Goal: Information Seeking & Learning: Learn about a topic

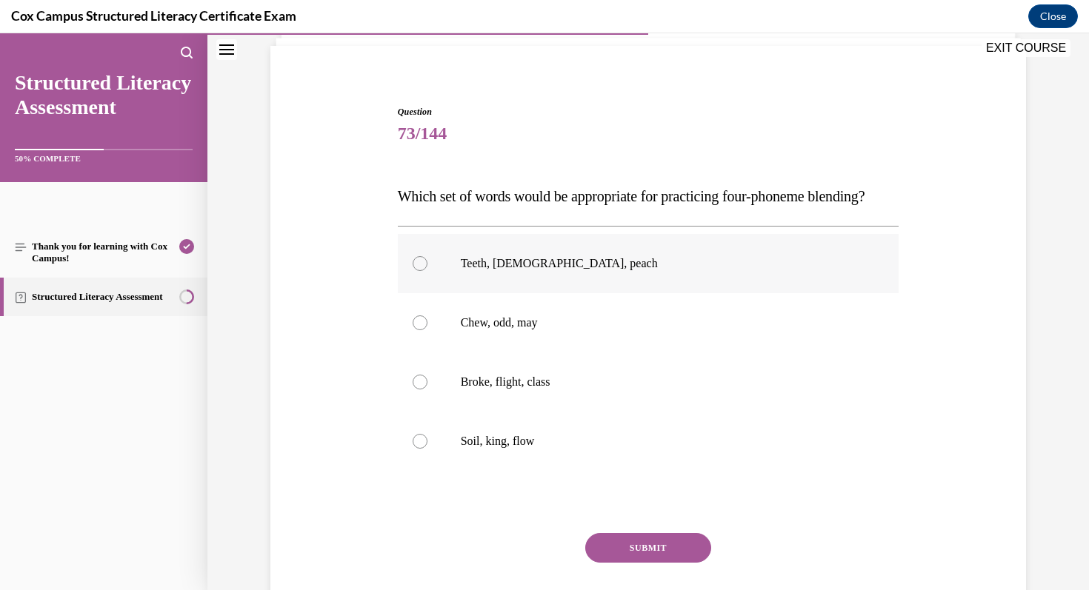
scroll to position [105, 0]
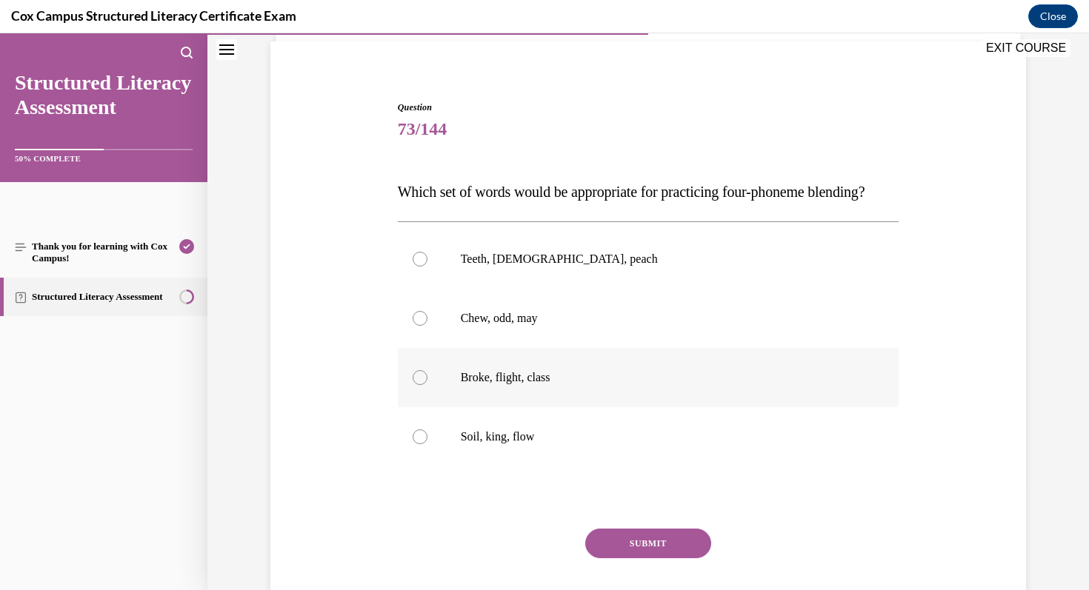
click at [538, 397] on label "Broke, flight, class" at bounding box center [648, 377] width 501 height 59
click at [427, 385] on input "Broke, flight, class" at bounding box center [420, 377] width 15 height 15
radio input "true"
click at [691, 558] on button "SUBMIT" at bounding box center [648, 544] width 126 height 30
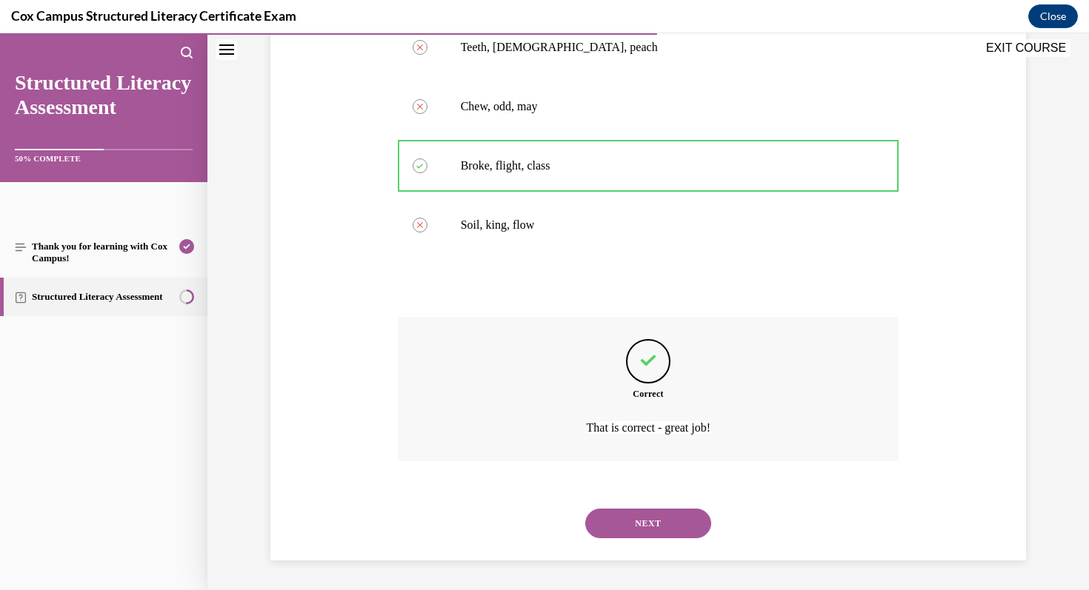
click at [679, 521] on button "NEXT" at bounding box center [648, 524] width 126 height 30
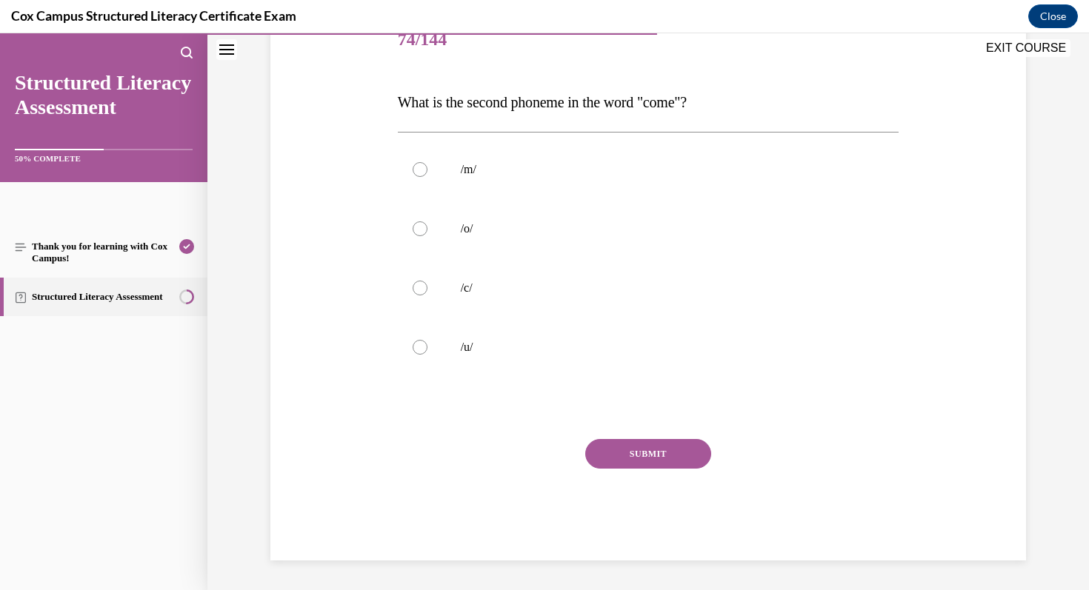
scroll to position [164, 0]
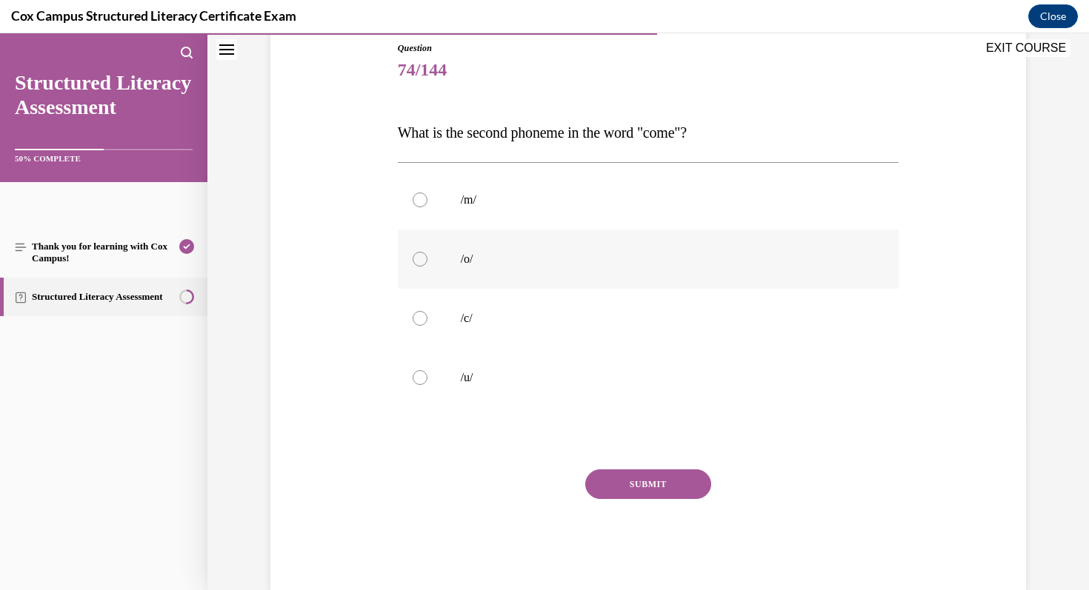
click at [511, 277] on label "/o/" at bounding box center [648, 259] width 501 height 59
click at [427, 267] on input "/o/" at bounding box center [420, 259] width 15 height 15
radio input "true"
click at [642, 473] on button "SUBMIT" at bounding box center [648, 485] width 126 height 30
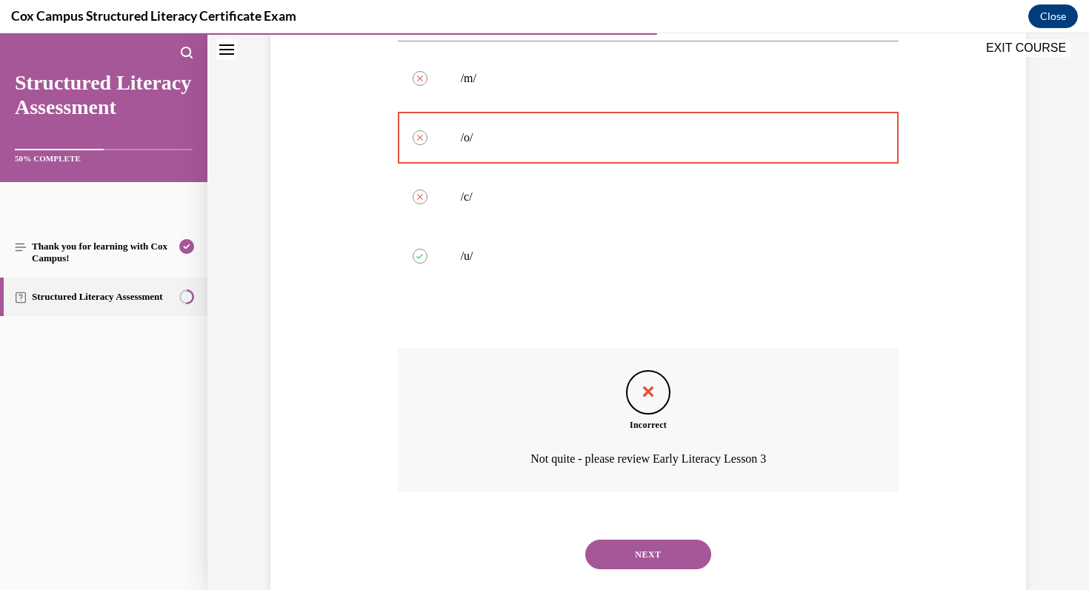
scroll to position [317, 0]
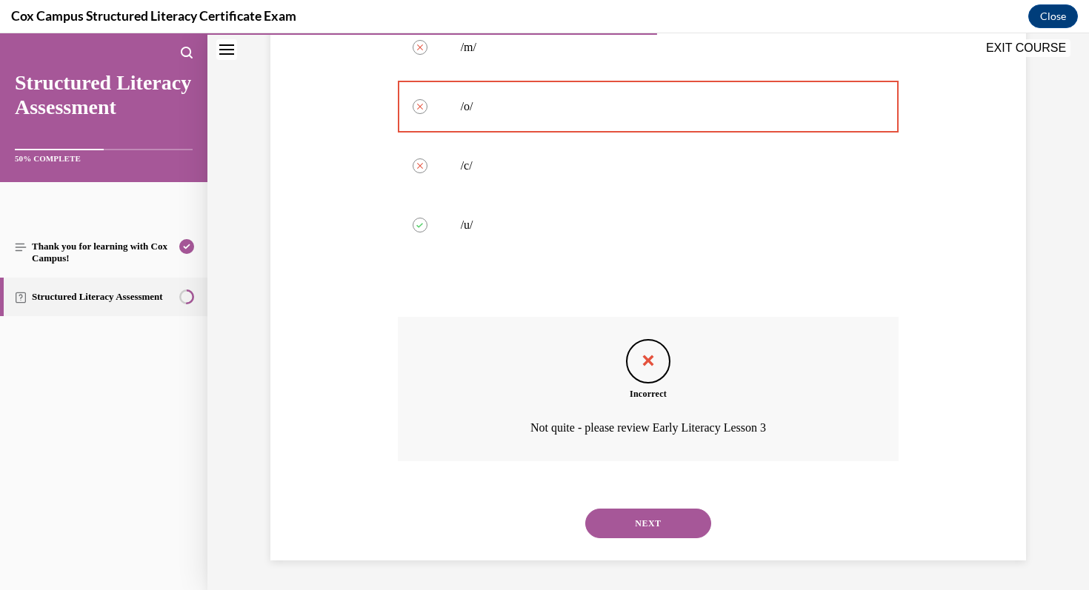
click at [669, 524] on button "NEXT" at bounding box center [648, 524] width 126 height 30
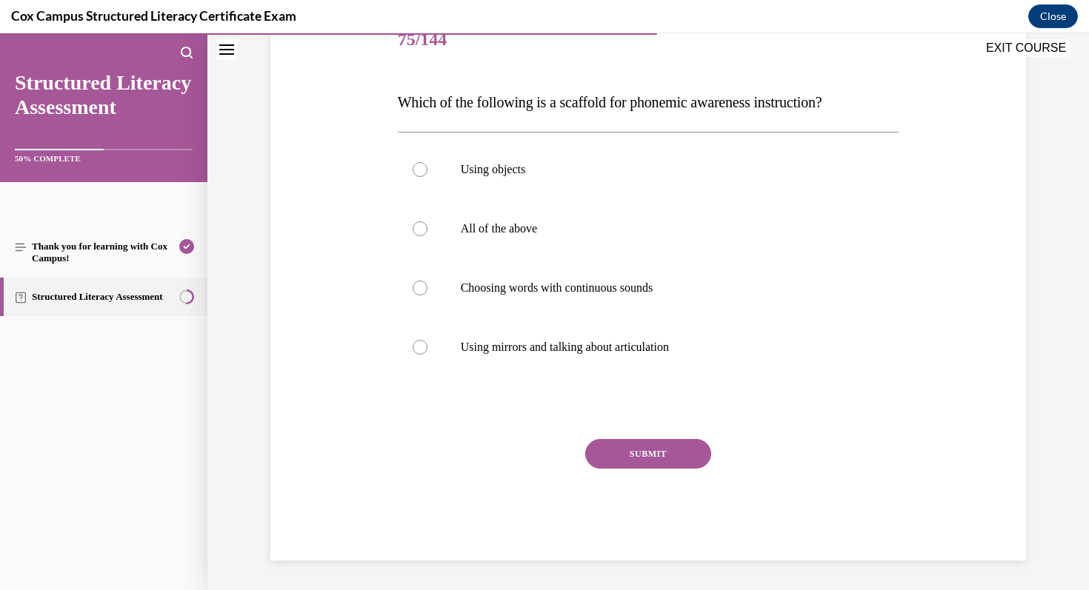
scroll to position [164, 0]
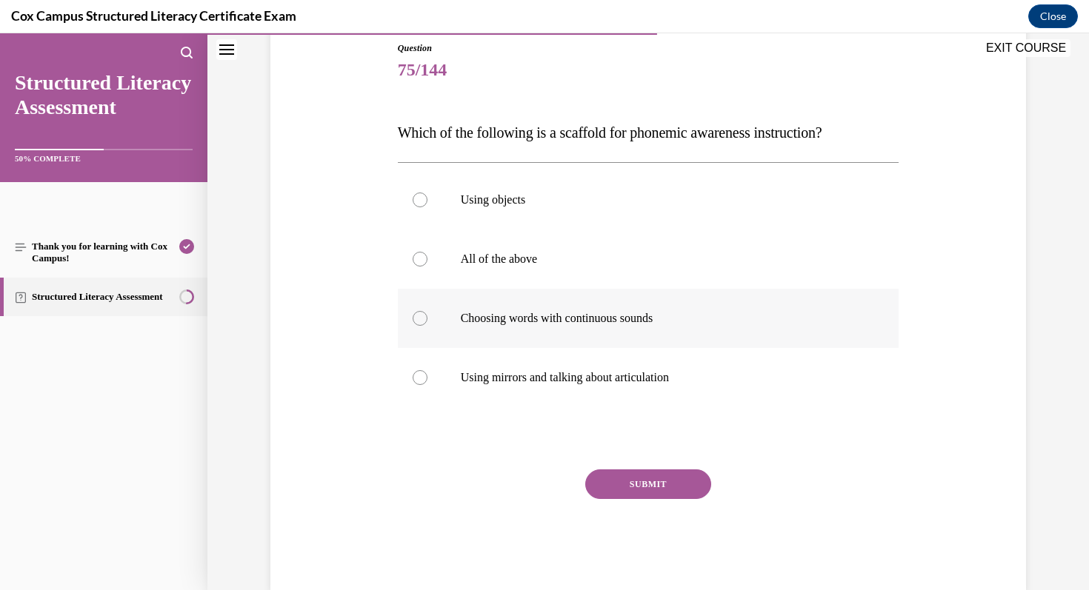
click at [726, 313] on p "Choosing words with continuous sounds" at bounding box center [661, 318] width 401 height 15
click at [427, 313] on input "Choosing words with continuous sounds" at bounding box center [420, 318] width 15 height 15
radio input "true"
click at [705, 270] on label "All of the above" at bounding box center [648, 259] width 501 height 59
click at [427, 267] on input "All of the above" at bounding box center [420, 259] width 15 height 15
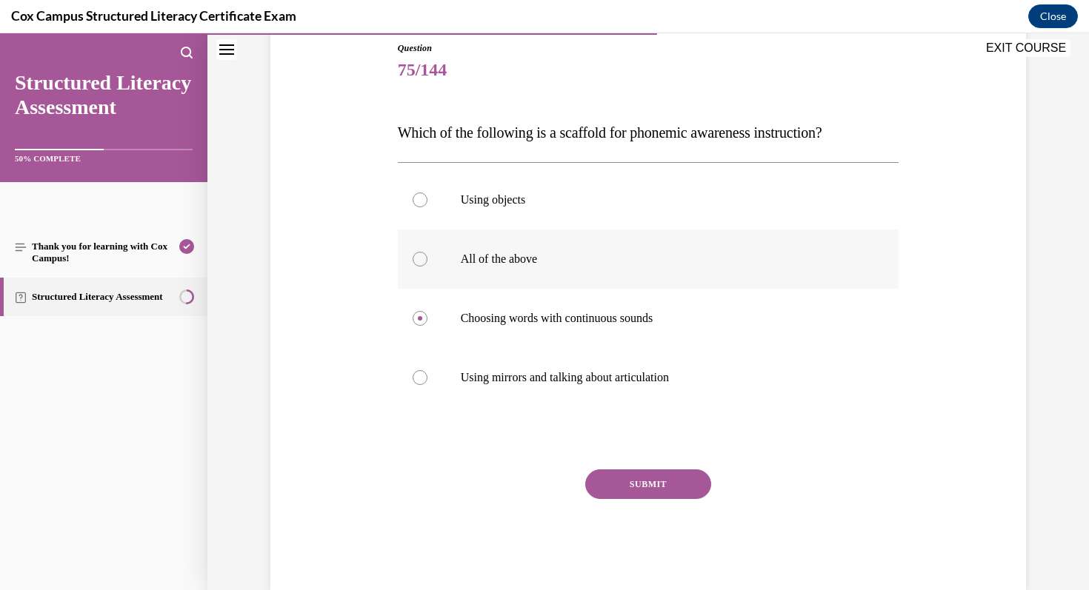
radio input "true"
click at [684, 492] on button "SUBMIT" at bounding box center [648, 485] width 126 height 30
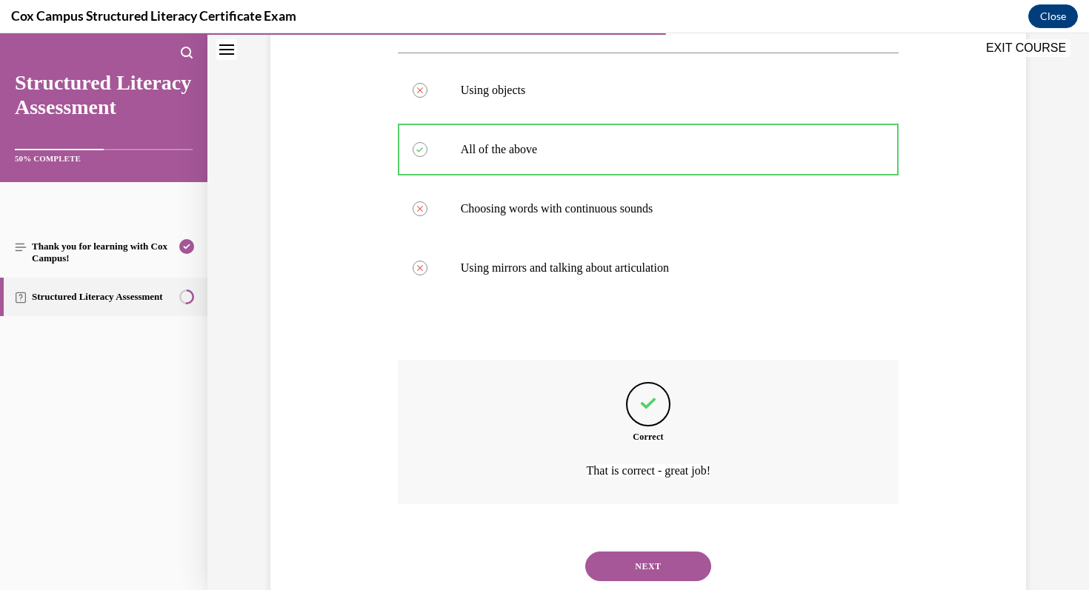
scroll to position [317, 0]
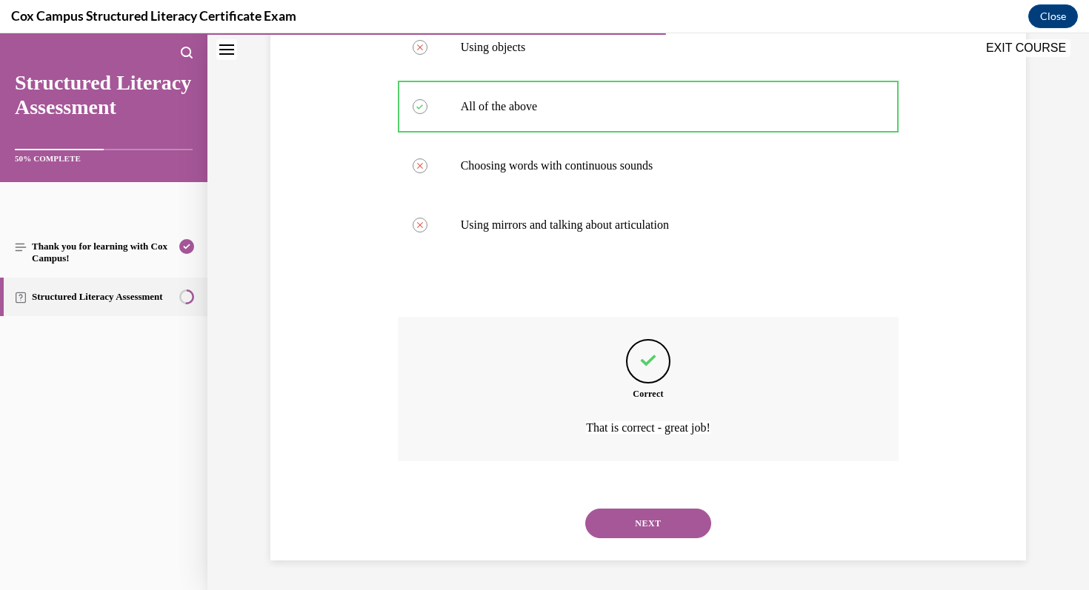
click at [647, 521] on button "NEXT" at bounding box center [648, 524] width 126 height 30
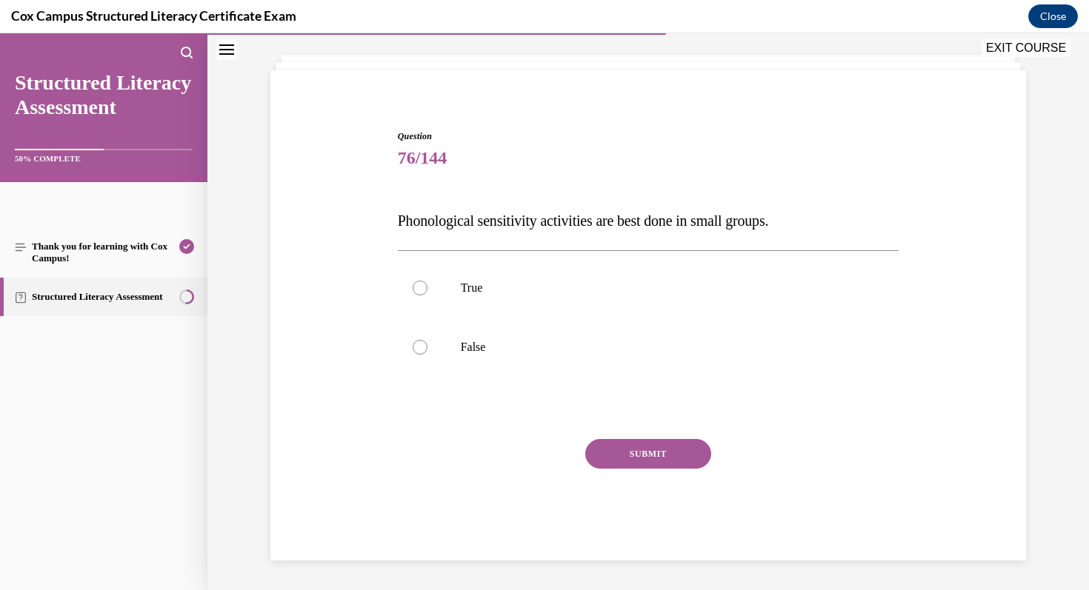
scroll to position [76, 0]
click at [516, 301] on label "True" at bounding box center [648, 287] width 501 height 59
click at [427, 296] on input "True" at bounding box center [420, 288] width 15 height 15
radio input "true"
click at [674, 455] on button "SUBMIT" at bounding box center [648, 454] width 126 height 30
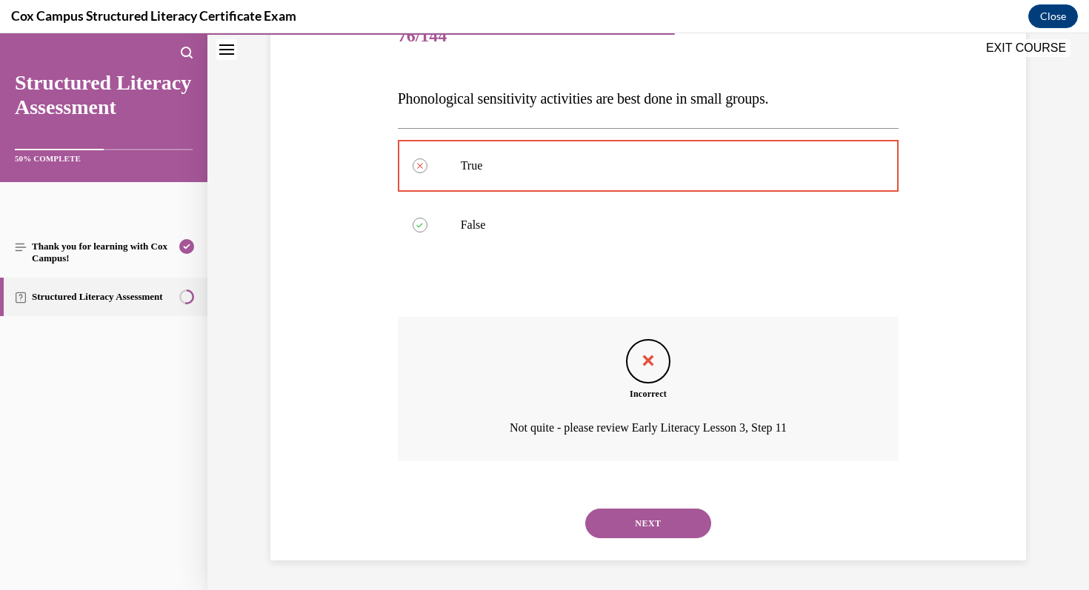
click at [684, 532] on button "NEXT" at bounding box center [648, 524] width 126 height 30
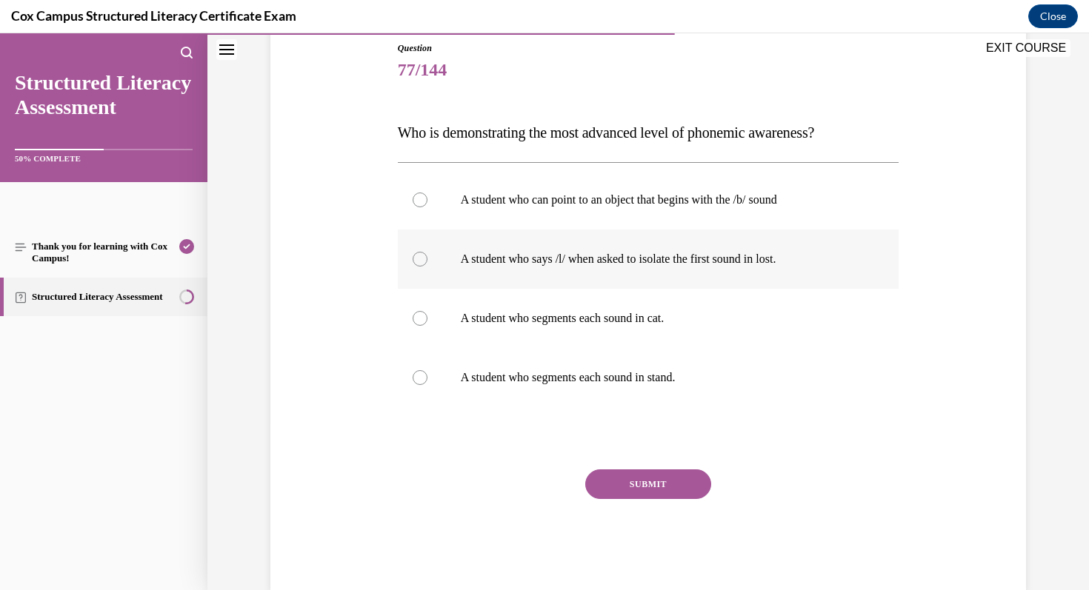
click at [634, 278] on label "A student who says /l/ when asked to isolate the first sound in lost." at bounding box center [648, 259] width 501 height 59
click at [427, 267] on input "A student who says /l/ when asked to isolate the first sound in lost." at bounding box center [420, 259] width 15 height 15
radio input "true"
click at [641, 481] on button "SUBMIT" at bounding box center [648, 485] width 126 height 30
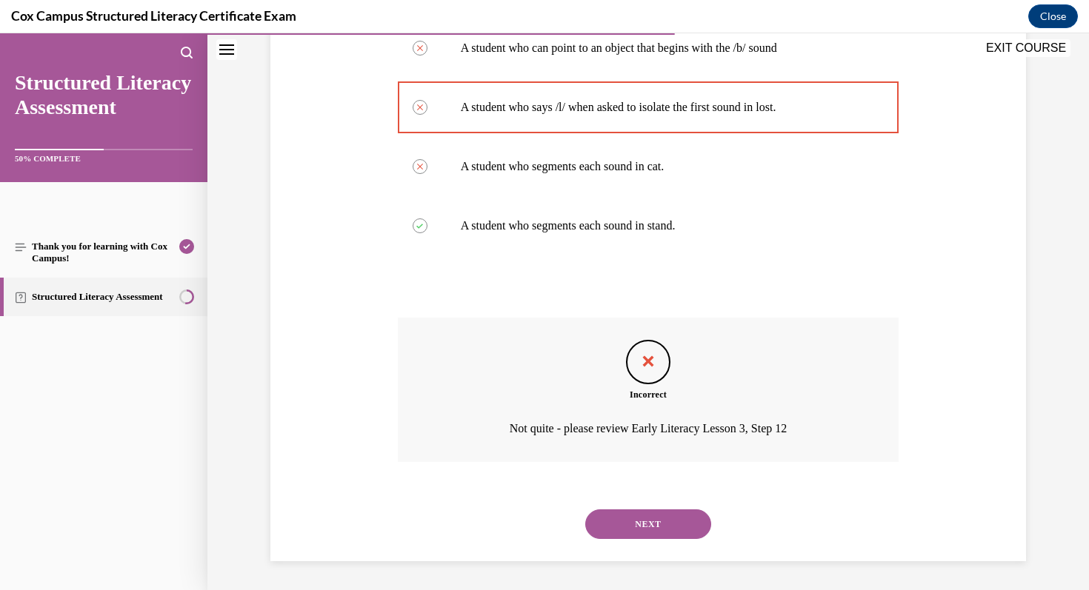
scroll to position [317, 0]
click at [643, 522] on button "NEXT" at bounding box center [648, 524] width 126 height 30
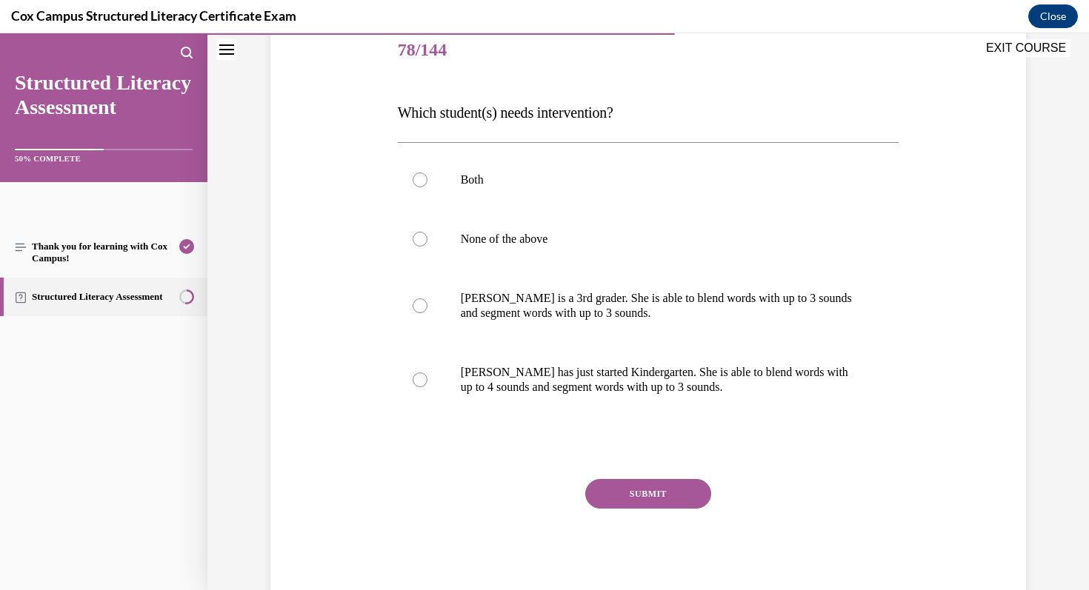
scroll to position [224, 0]
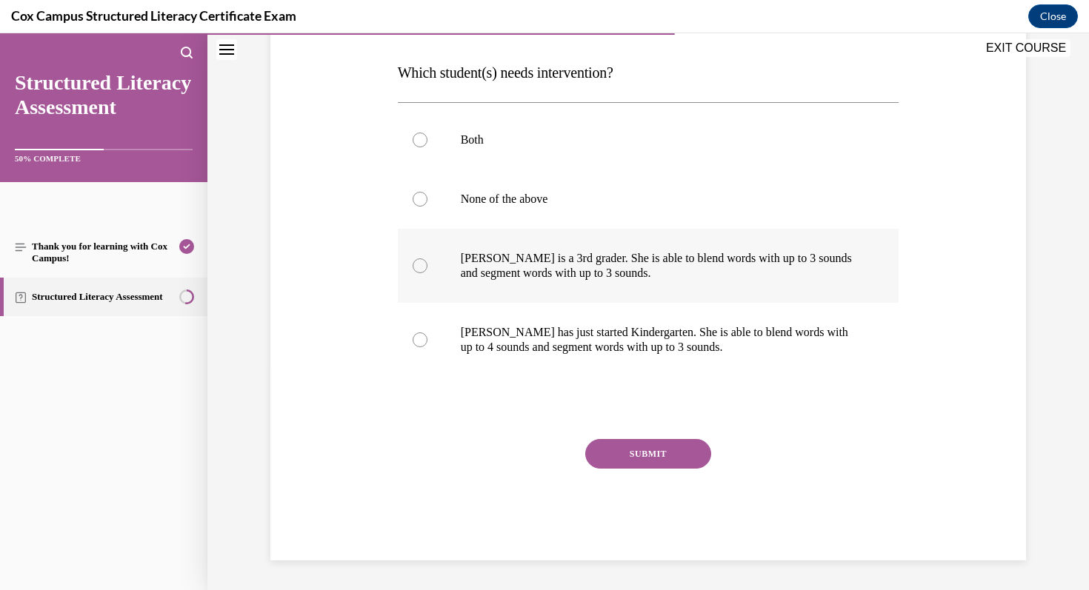
click at [587, 275] on p "[PERSON_NAME] is a 3rd grader. She is able to blend words with up to 3 sounds a…" at bounding box center [661, 266] width 401 height 30
click at [427, 273] on input "[PERSON_NAME] is a 3rd grader. She is able to blend words with up to 3 sounds a…" at bounding box center [420, 265] width 15 height 15
radio input "true"
click at [641, 452] on button "SUBMIT" at bounding box center [648, 454] width 126 height 30
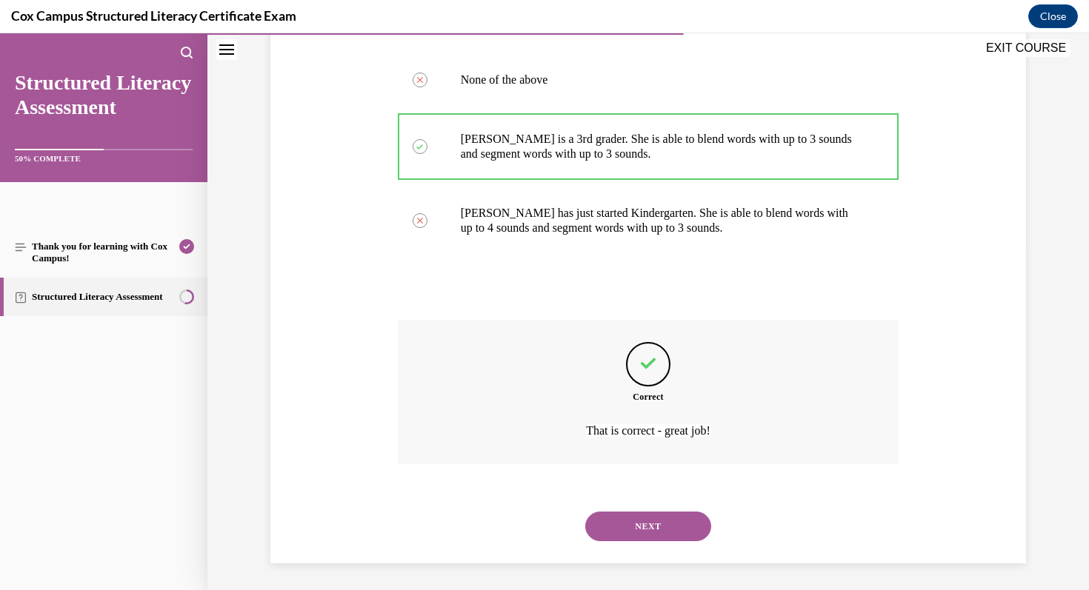
scroll to position [347, 0]
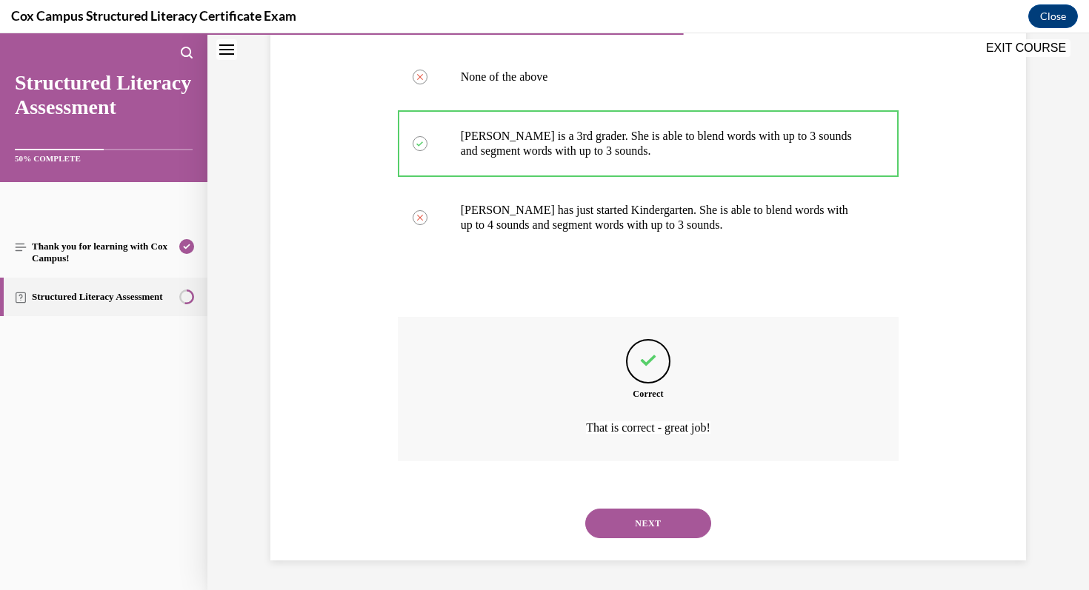
click at [652, 520] on button "NEXT" at bounding box center [648, 524] width 126 height 30
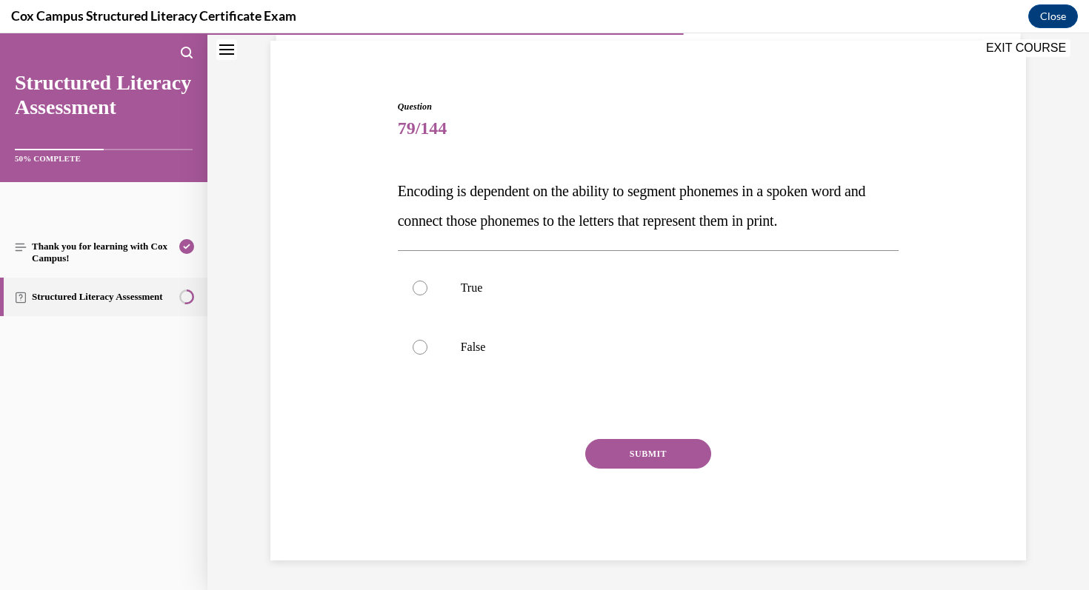
scroll to position [106, 0]
click at [527, 299] on label "True" at bounding box center [648, 287] width 501 height 59
click at [427, 296] on input "True" at bounding box center [420, 288] width 15 height 15
radio input "true"
click at [610, 452] on button "SUBMIT" at bounding box center [648, 454] width 126 height 30
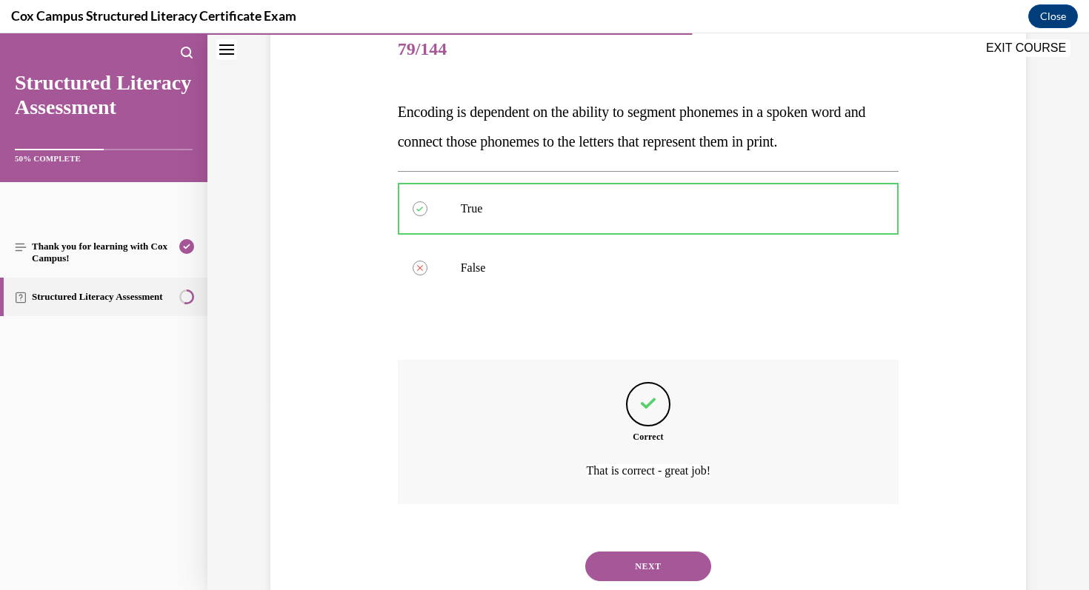
scroll to position [228, 0]
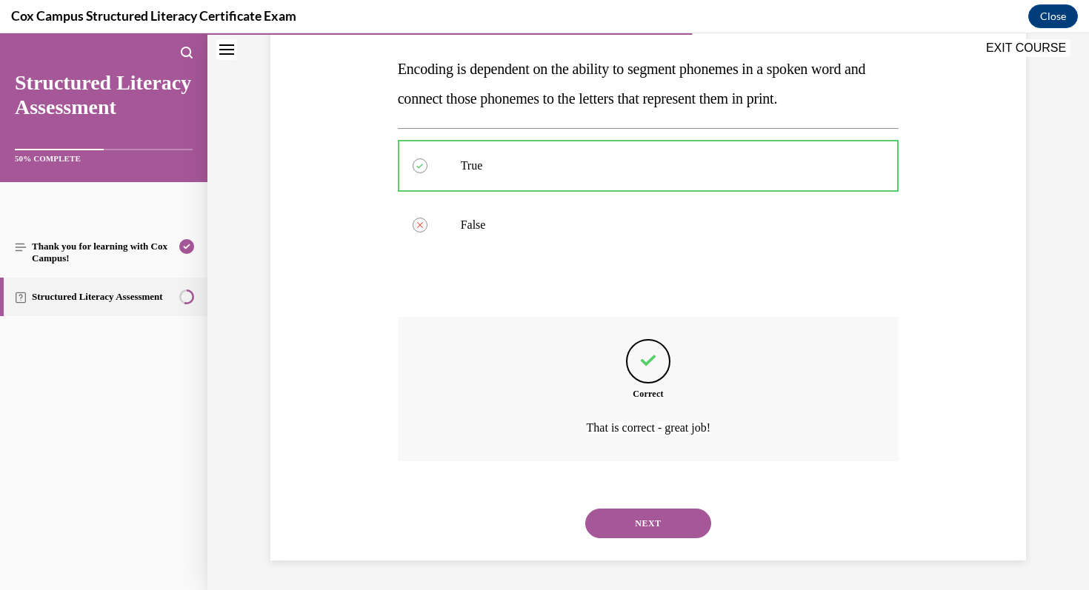
click at [637, 521] on button "NEXT" at bounding box center [648, 524] width 126 height 30
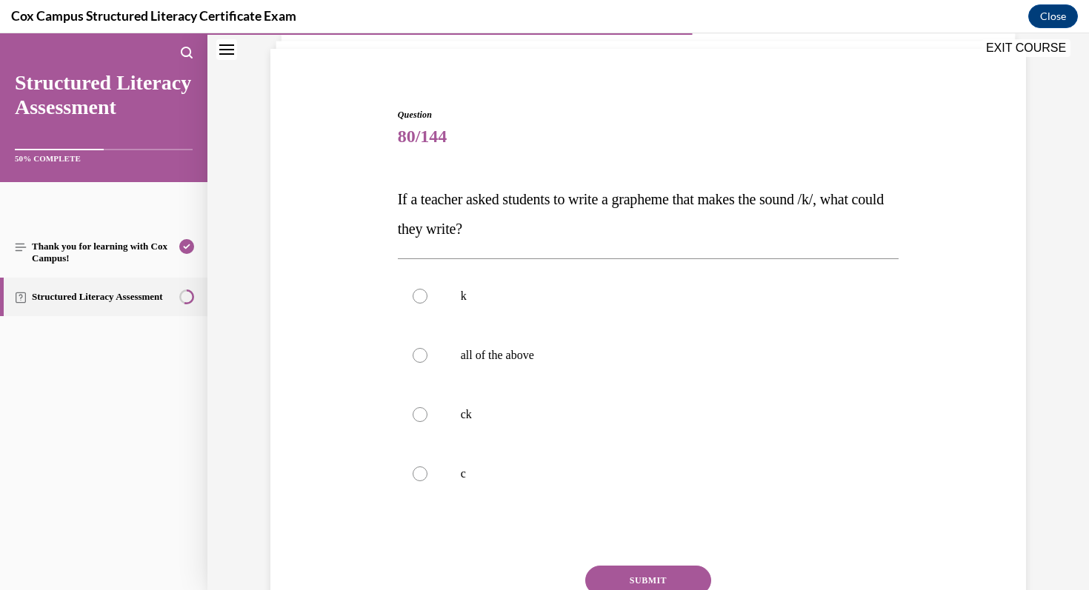
scroll to position [101, 0]
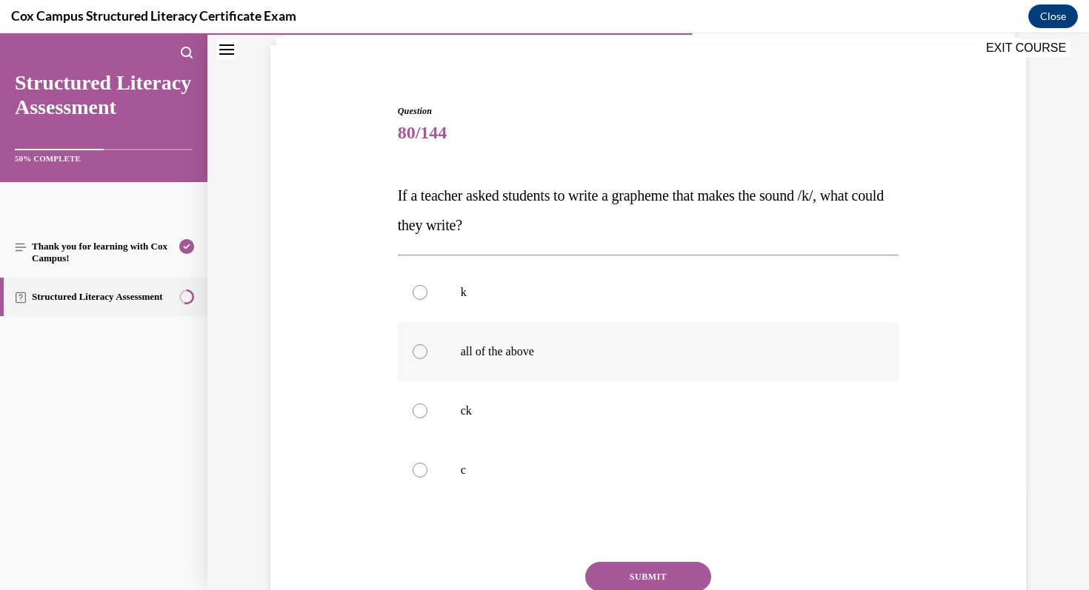
click at [549, 374] on label "all of the above" at bounding box center [648, 351] width 501 height 59
click at [427, 359] on input "all of the above" at bounding box center [420, 351] width 15 height 15
radio input "true"
click at [638, 564] on button "SUBMIT" at bounding box center [648, 577] width 126 height 30
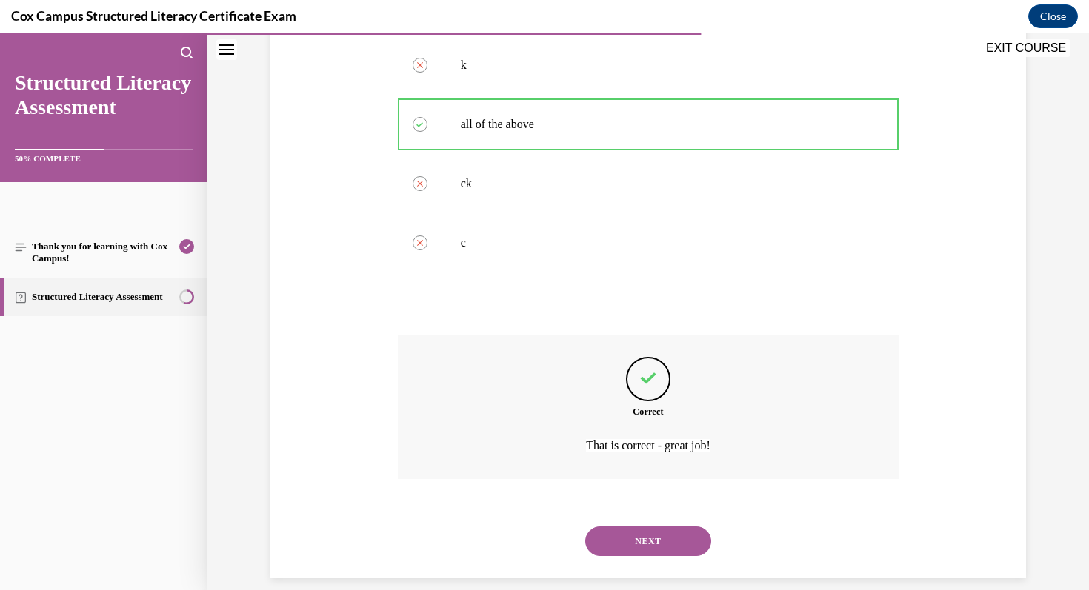
scroll to position [347, 0]
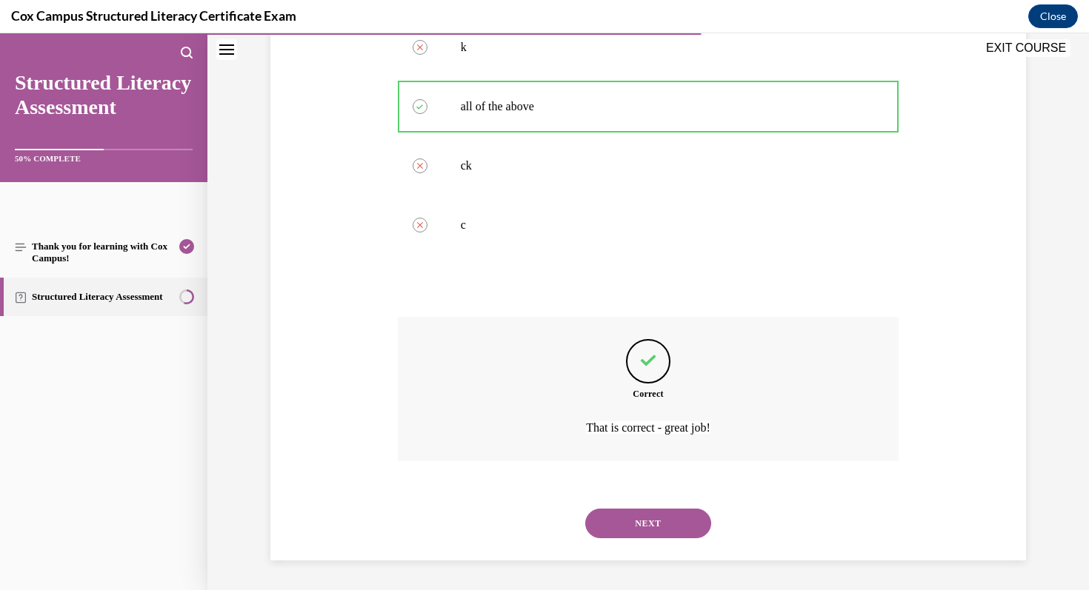
click at [651, 524] on button "NEXT" at bounding box center [648, 524] width 126 height 30
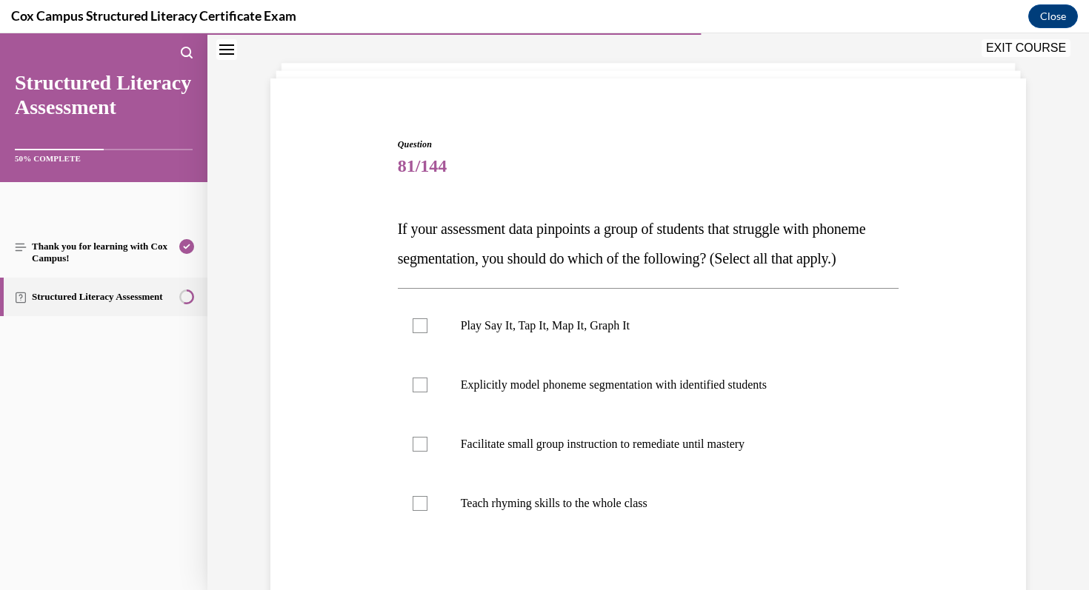
scroll to position [109, 0]
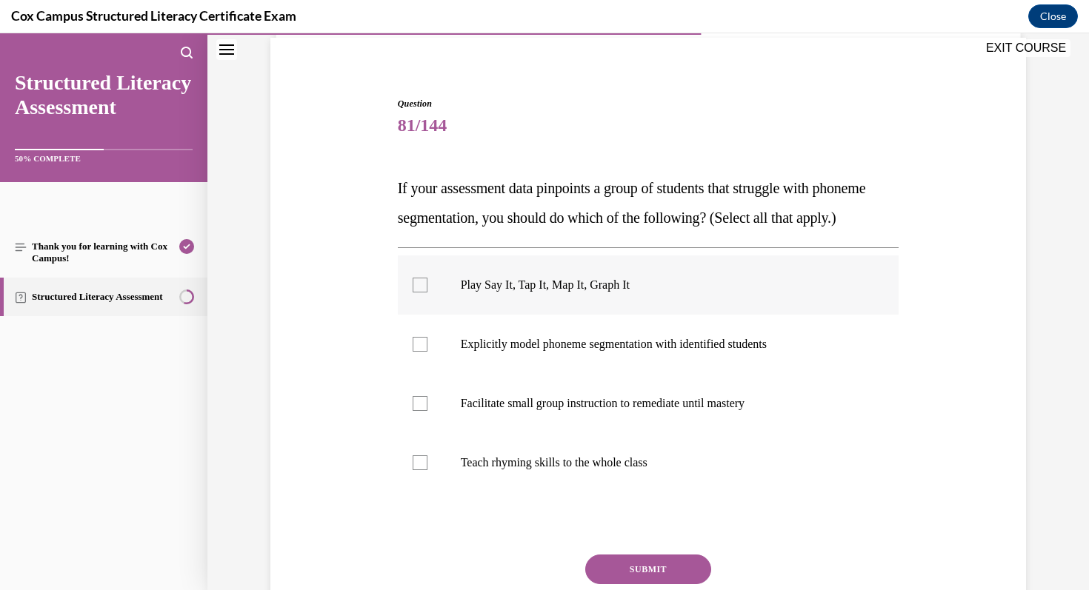
click at [420, 293] on div at bounding box center [420, 285] width 15 height 15
click at [420, 293] on input "Play Say It, Tap It, Map It, Graph It" at bounding box center [420, 285] width 15 height 15
checkbox input "true"
click at [422, 352] on div at bounding box center [420, 344] width 15 height 15
click at [422, 352] on input "Explicitly model phoneme segmentation with identified students" at bounding box center [420, 344] width 15 height 15
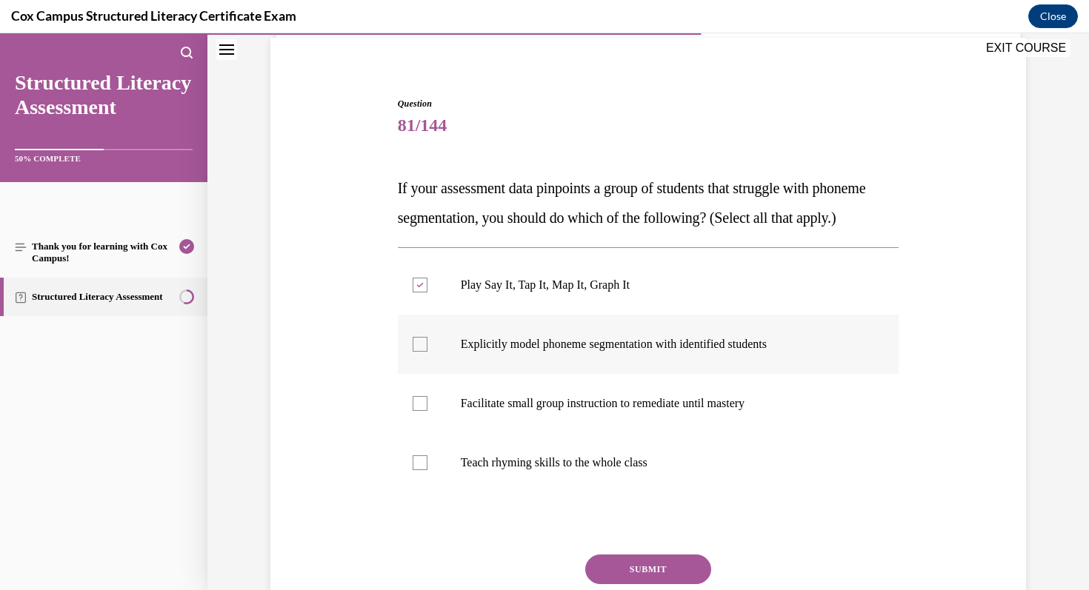
checkbox input "true"
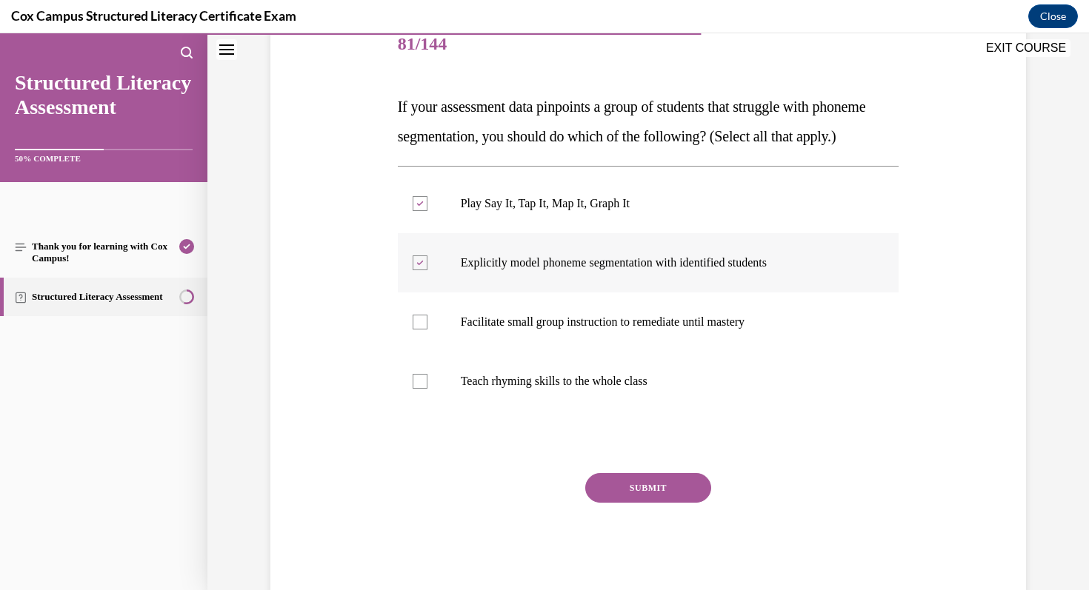
scroll to position [192, 0]
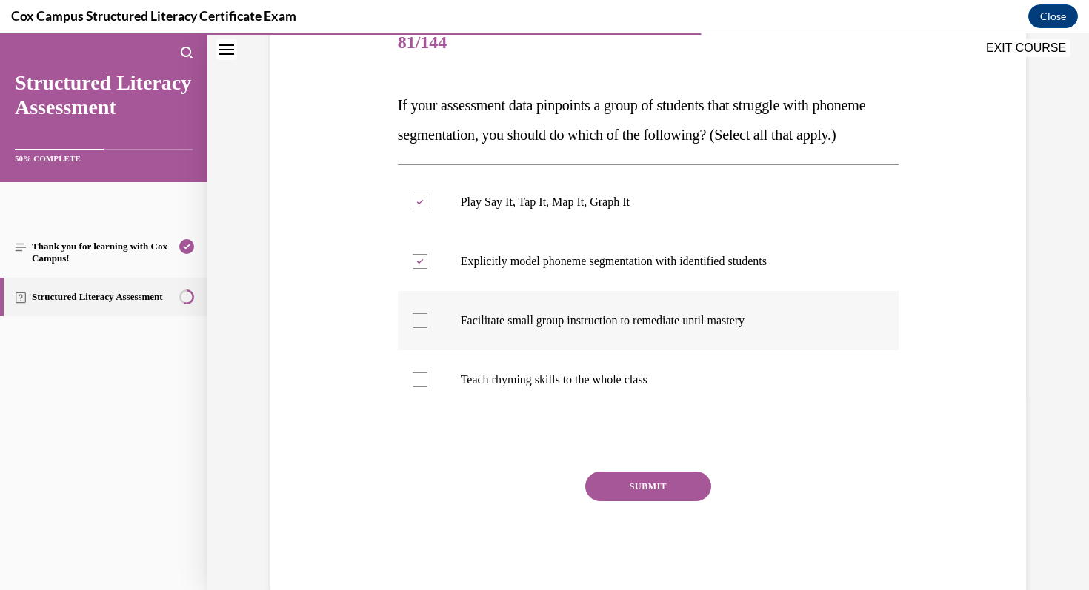
click at [428, 350] on label "Facilitate small group instruction to remediate until mastery" at bounding box center [648, 320] width 501 height 59
click at [427, 328] on input "Facilitate small group instruction to remediate until mastery" at bounding box center [420, 320] width 15 height 15
checkbox input "true"
click at [638, 501] on button "SUBMIT" at bounding box center [648, 487] width 126 height 30
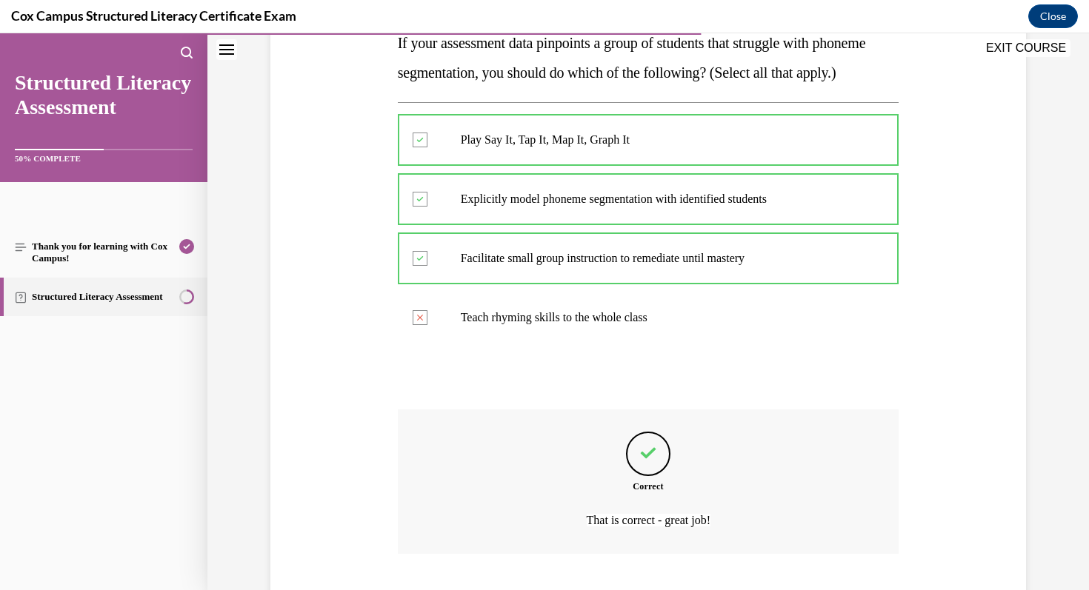
scroll to position [376, 0]
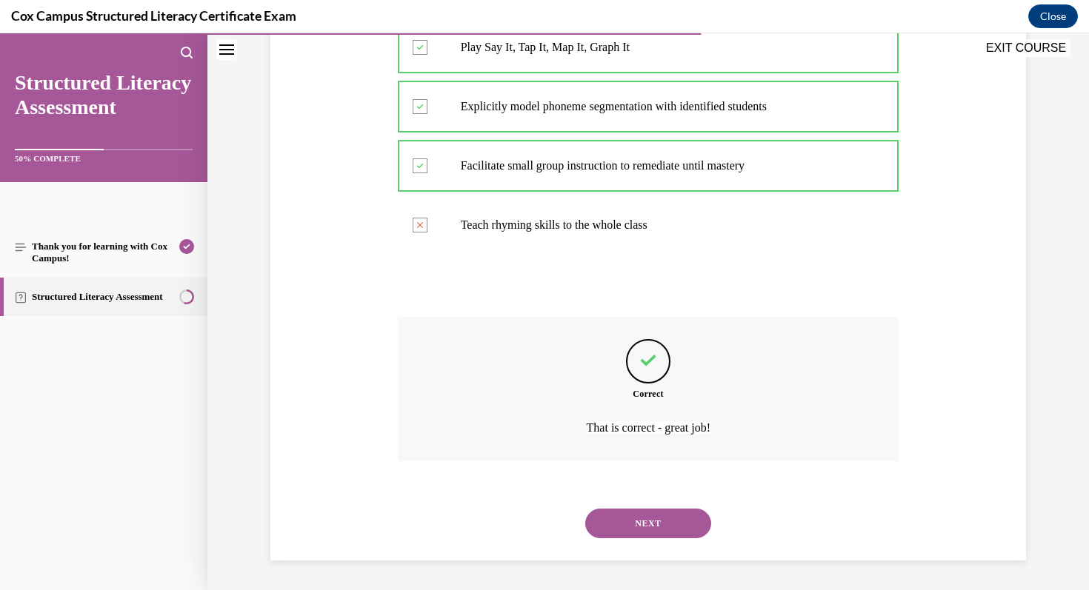
click at [653, 530] on button "NEXT" at bounding box center [648, 524] width 126 height 30
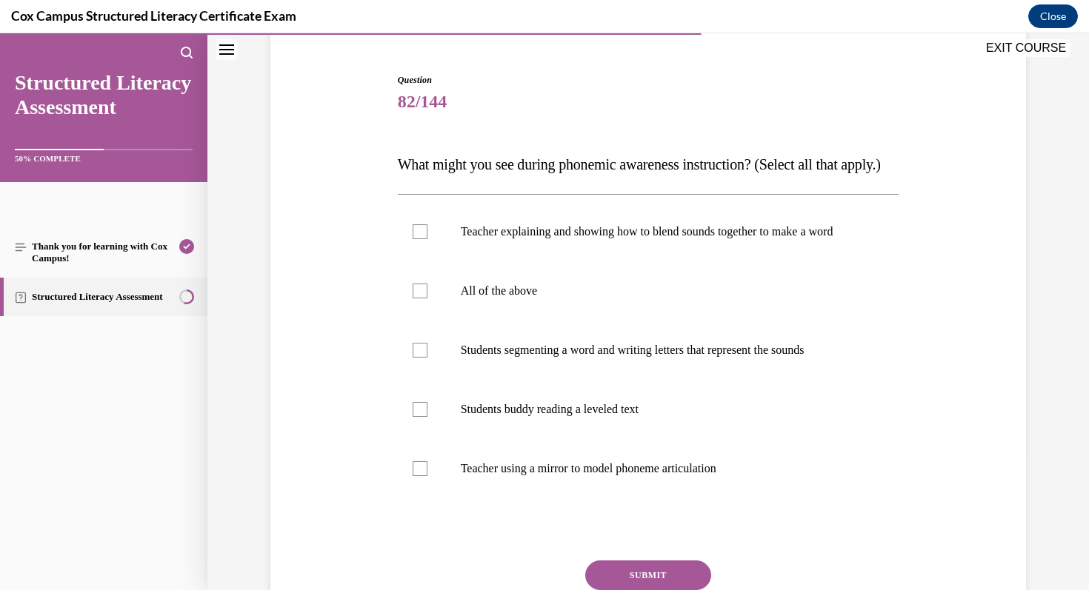
scroll to position [136, 0]
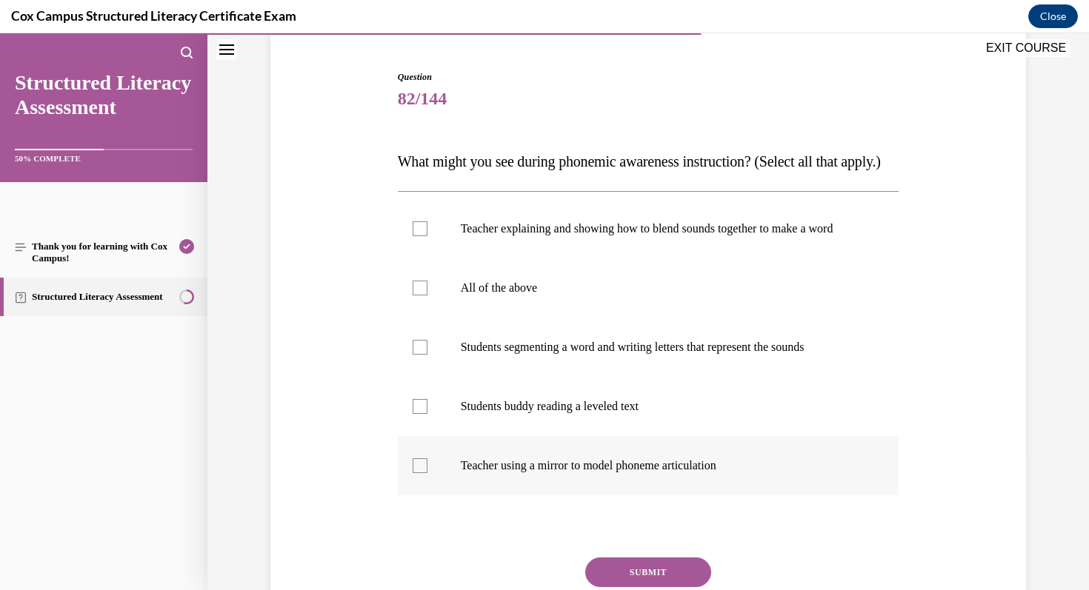
click at [778, 473] on p "Teacher using a mirror to model phoneme articulation" at bounding box center [661, 465] width 401 height 15
click at [427, 473] on input "Teacher using a mirror to model phoneme articulation" at bounding box center [420, 465] width 15 height 15
checkbox input "true"
click at [741, 236] on p "Teacher explaining and showing how to blend sounds together to make a word" at bounding box center [661, 228] width 401 height 15
click at [427, 236] on input "Teacher explaining and showing how to blend sounds together to make a word" at bounding box center [420, 228] width 15 height 15
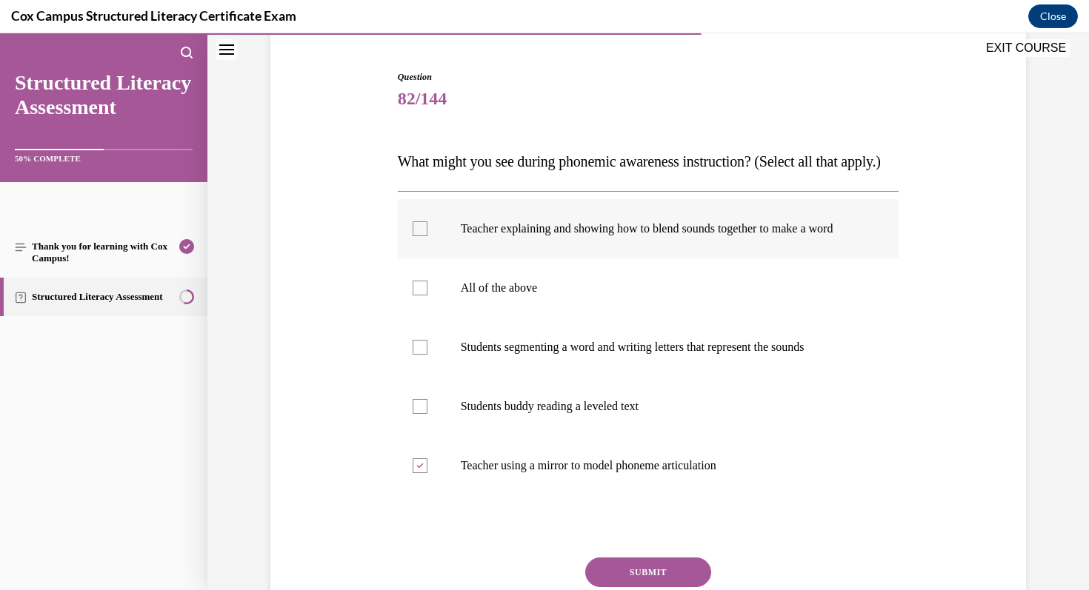
checkbox input "true"
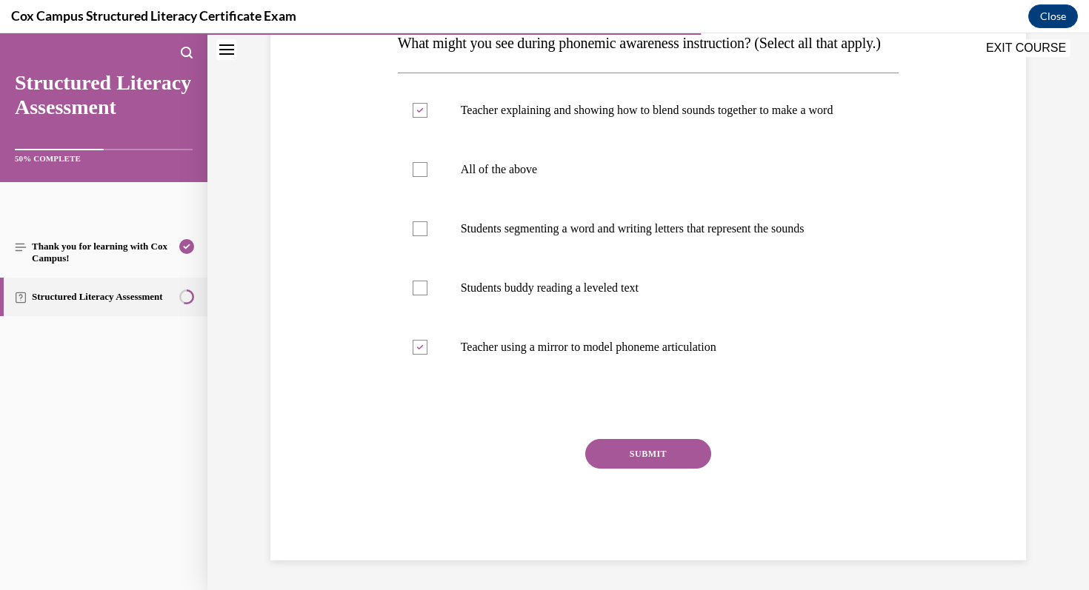
scroll to position [278, 0]
click at [677, 465] on button "SUBMIT" at bounding box center [648, 454] width 126 height 30
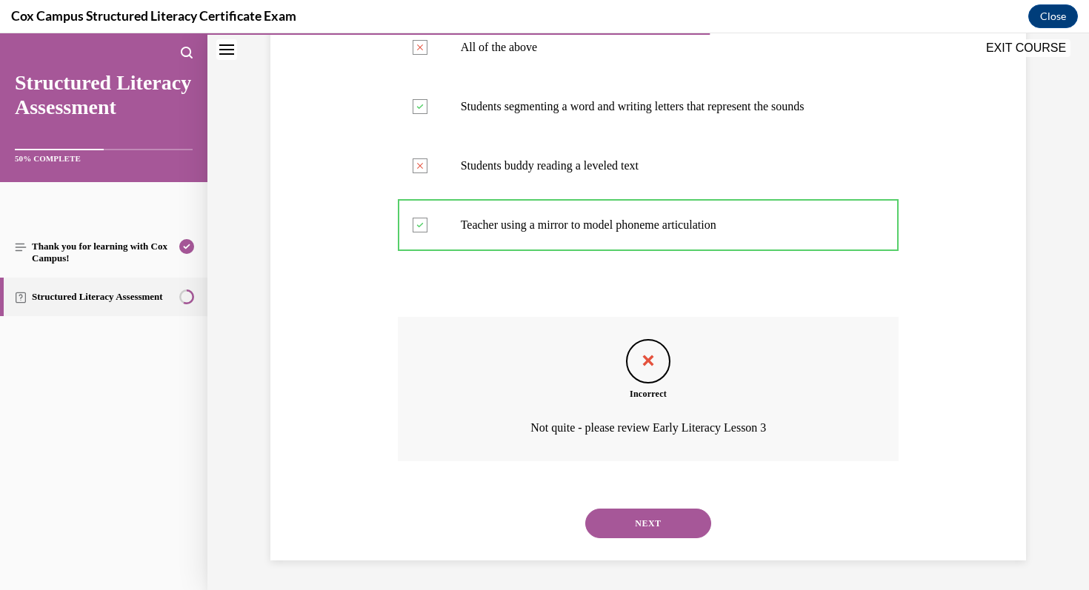
scroll to position [421, 0]
click at [682, 522] on button "NEXT" at bounding box center [648, 524] width 126 height 30
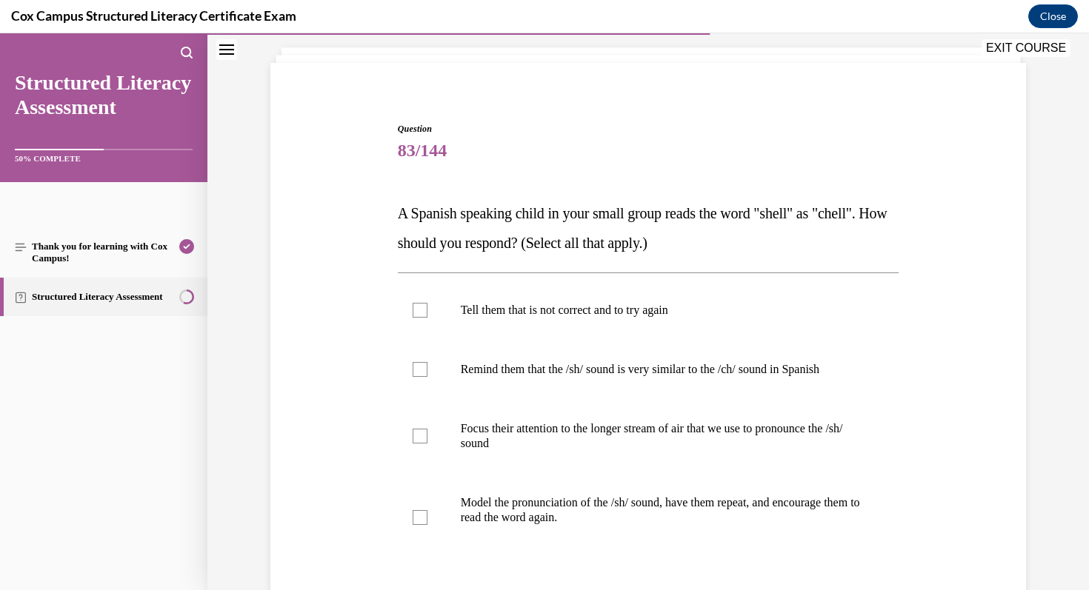
scroll to position [85, 0]
click at [644, 370] on p "Remind them that the /sh/ sound is very similar to the /ch/ sound in Spanish" at bounding box center [661, 368] width 401 height 15
click at [427, 370] on input "Remind them that the /sh/ sound is very similar to the /ch/ sound in Spanish" at bounding box center [420, 368] width 15 height 15
checkbox input "true"
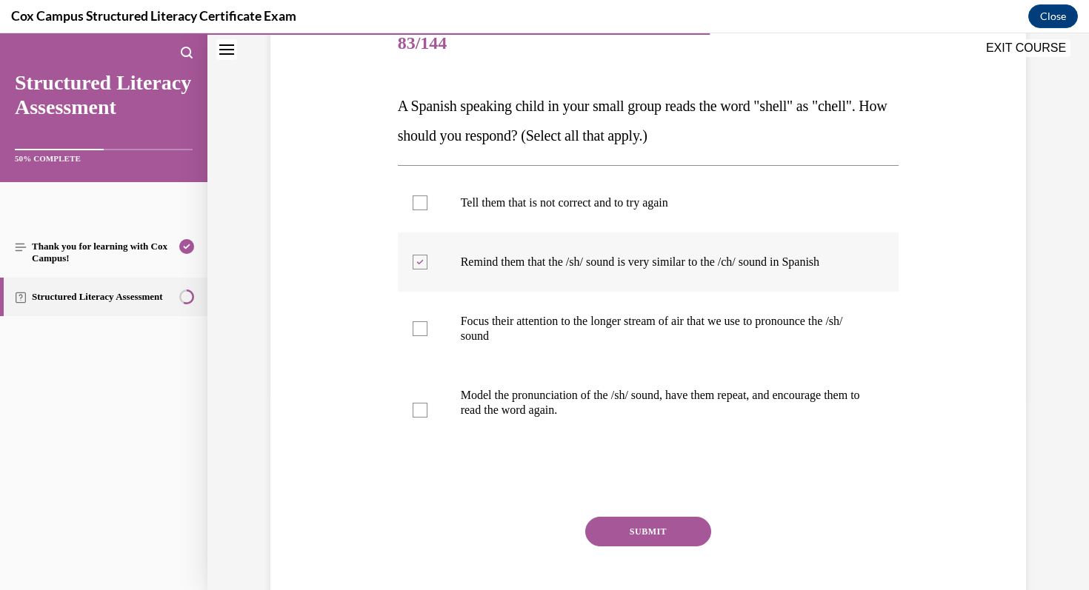
scroll to position [196, 0]
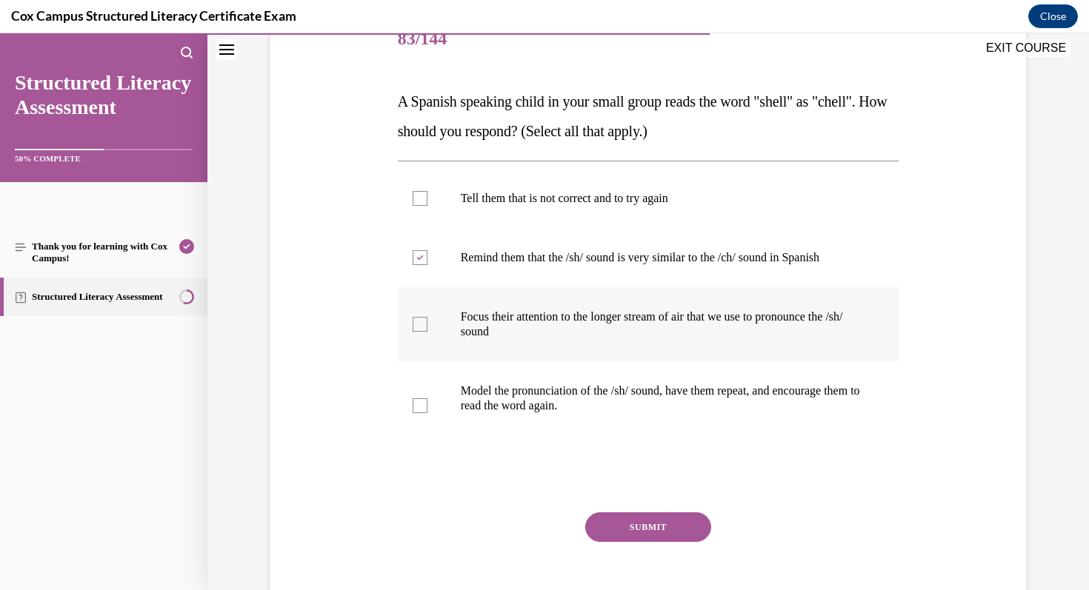
click at [830, 319] on p "Focus their attention to the longer stream of air that we use to pronounce the …" at bounding box center [661, 325] width 401 height 30
click at [427, 319] on input "Focus their attention to the longer stream of air that we use to pronounce the …" at bounding box center [420, 324] width 15 height 15
checkbox input "true"
click at [824, 401] on p "Model the pronunciation of the /sh/ sound, have them repeat, and encourage them…" at bounding box center [661, 399] width 401 height 30
click at [427, 401] on input "Model the pronunciation of the /sh/ sound, have them repeat, and encourage them…" at bounding box center [420, 405] width 15 height 15
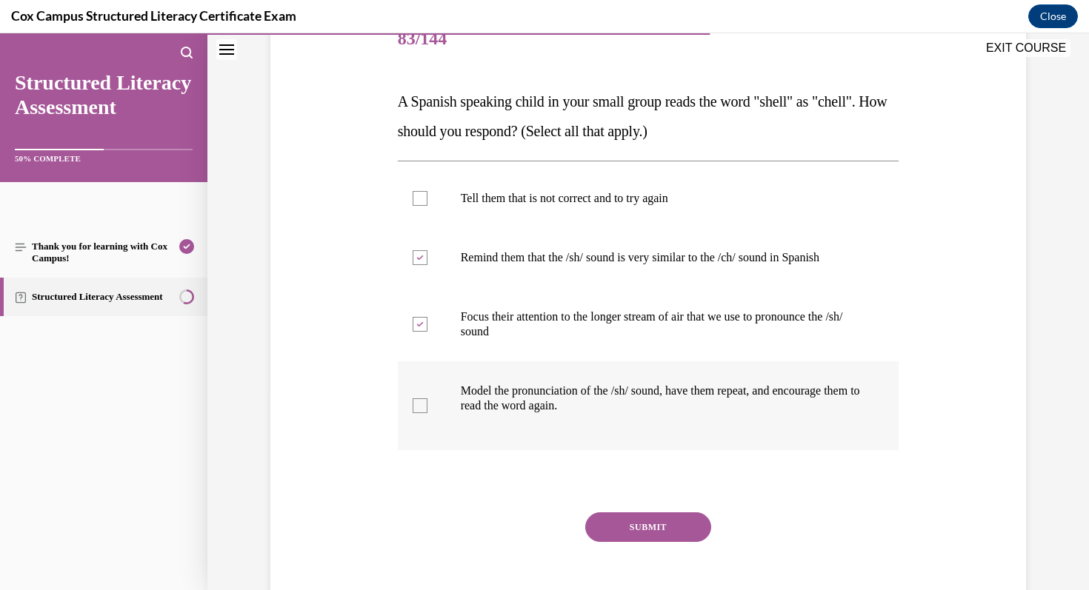
checkbox input "true"
click at [635, 530] on button "SUBMIT" at bounding box center [648, 528] width 126 height 30
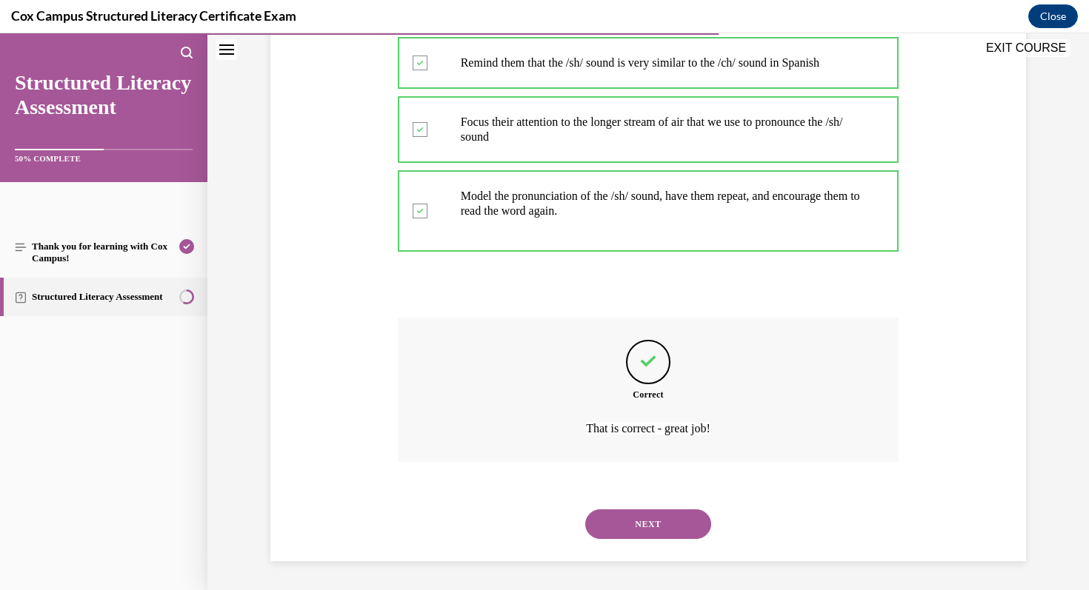
scroll to position [391, 0]
click at [658, 533] on button "NEXT" at bounding box center [648, 524] width 126 height 30
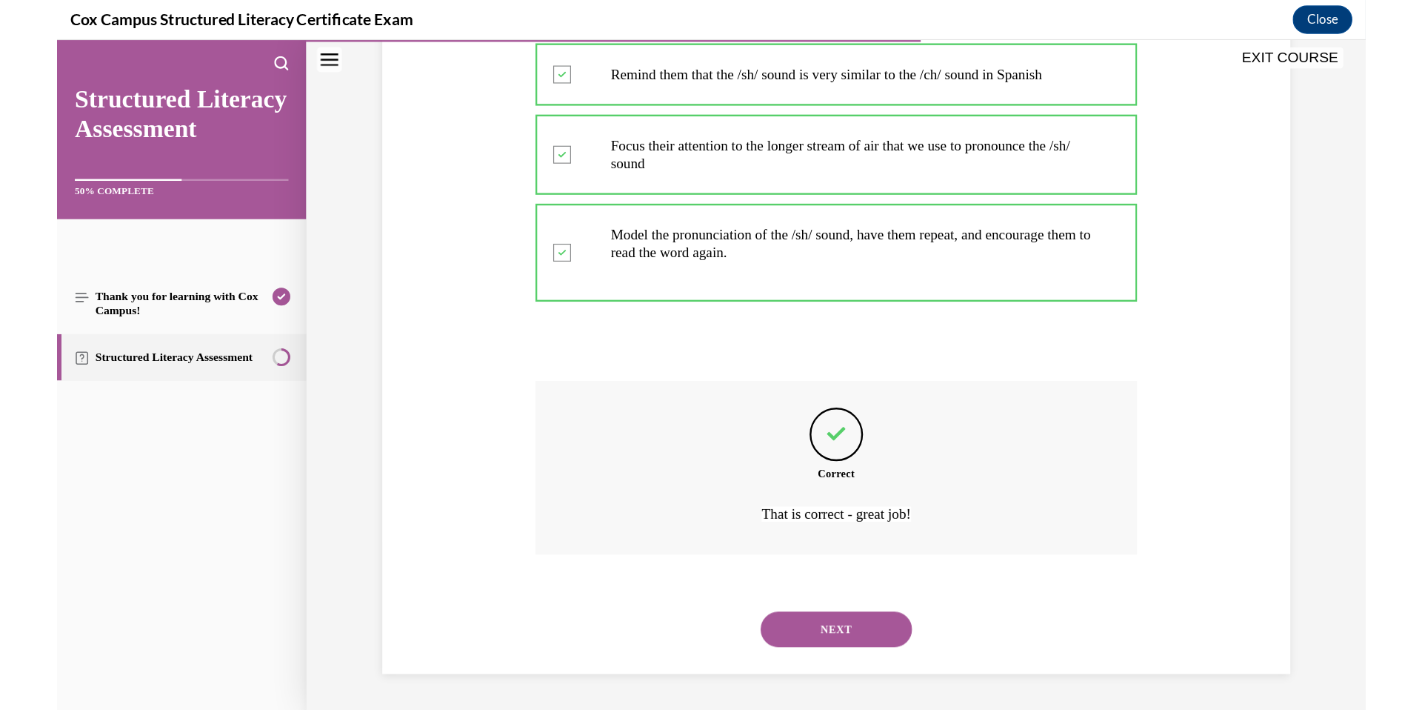
scroll to position [0, 0]
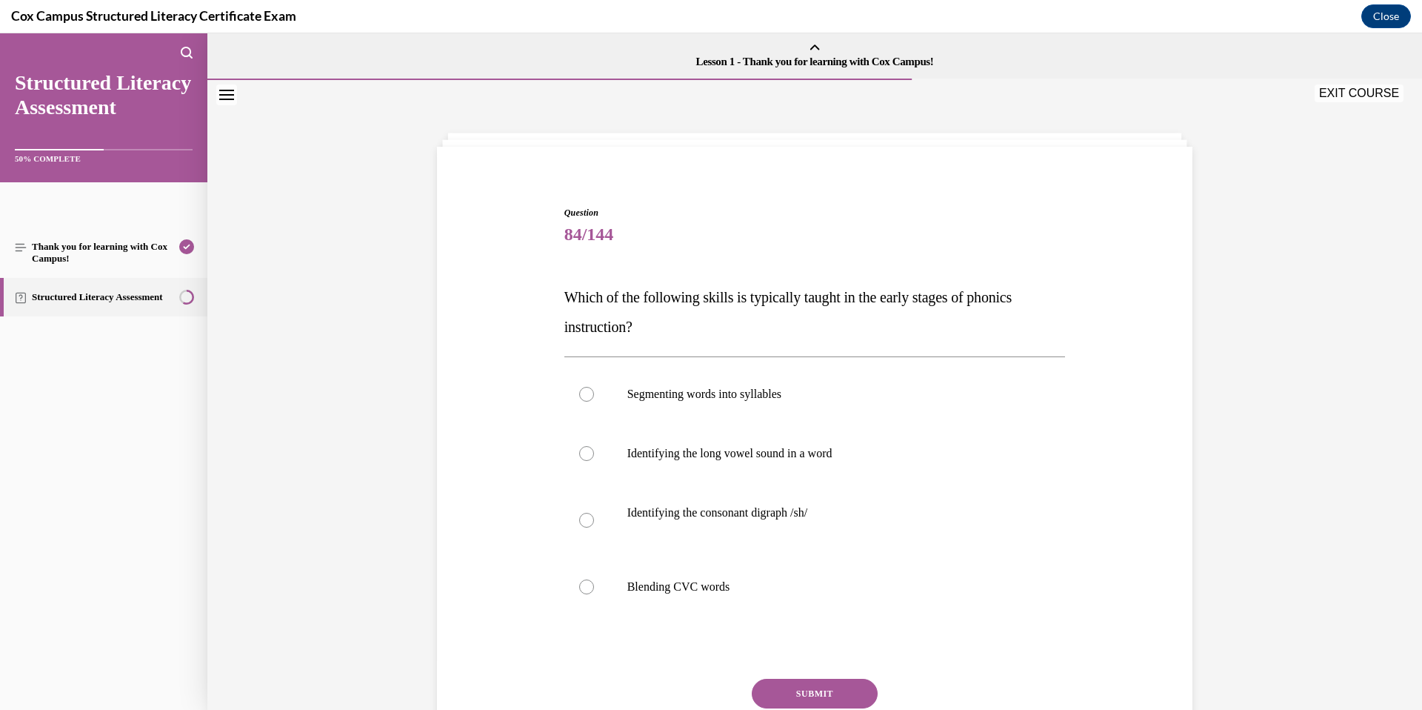
click at [1088, 110] on div "Question 84/144 Which of the following skills is typically taught in the early …" at bounding box center [814, 455] width 1215 height 750
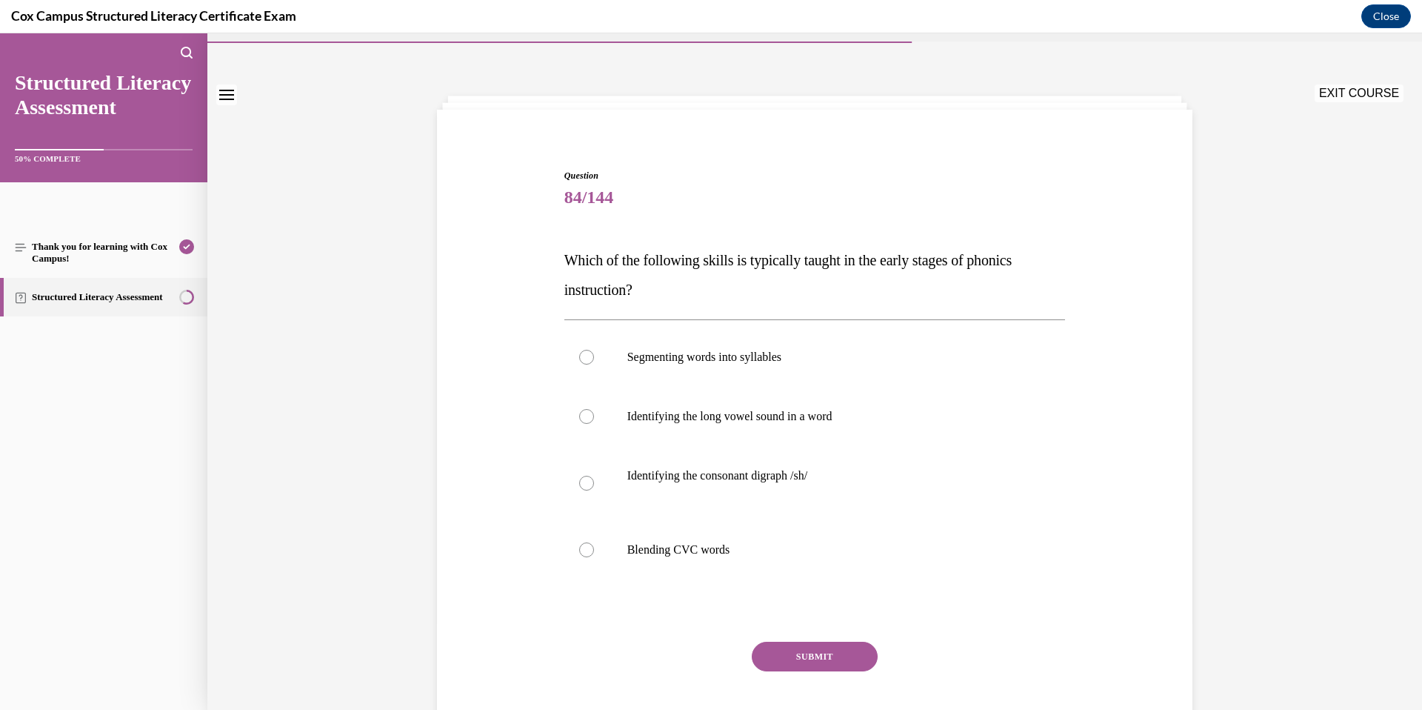
scroll to position [41, 0]
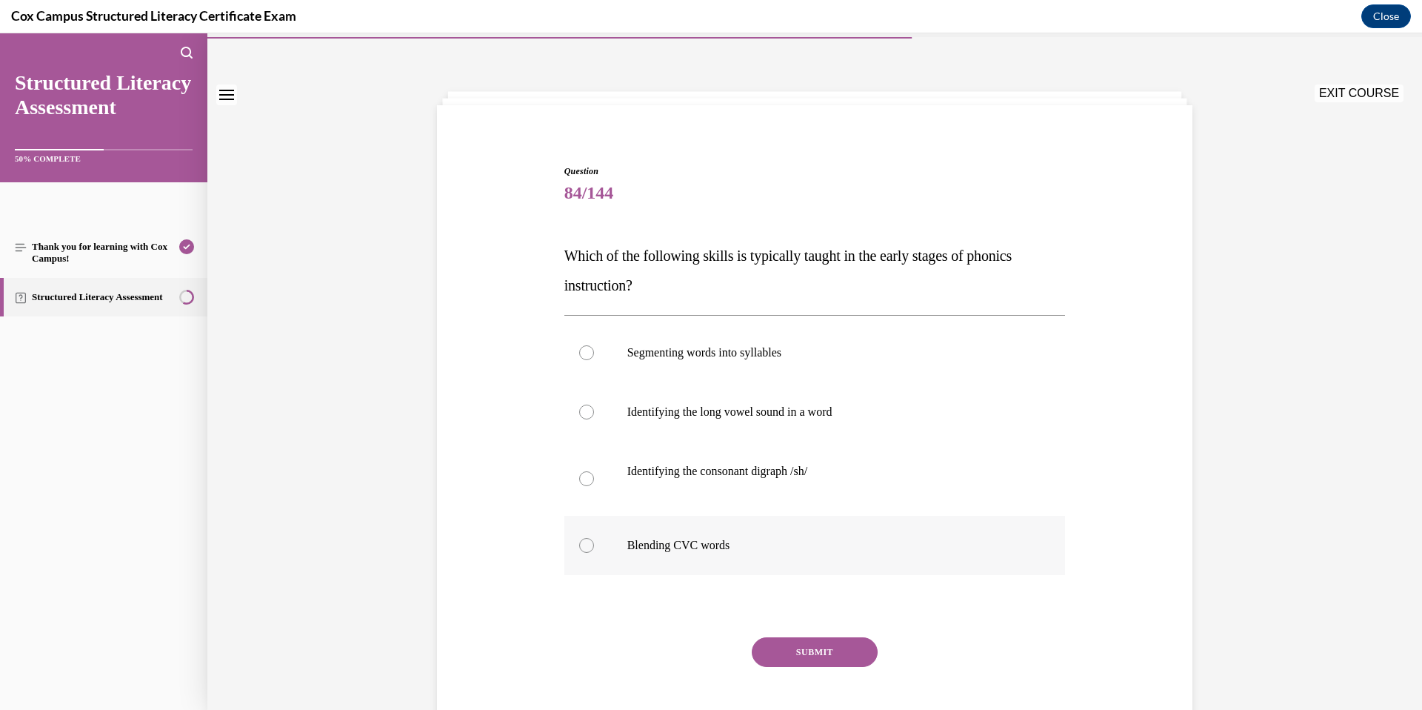
click at [738, 544] on p "Blending CVC words" at bounding box center [827, 545] width 401 height 15
click at [594, 544] on input "Blending CVC words" at bounding box center [586, 545] width 15 height 15
radio input "true"
click at [830, 590] on button "SUBMIT" at bounding box center [815, 652] width 126 height 30
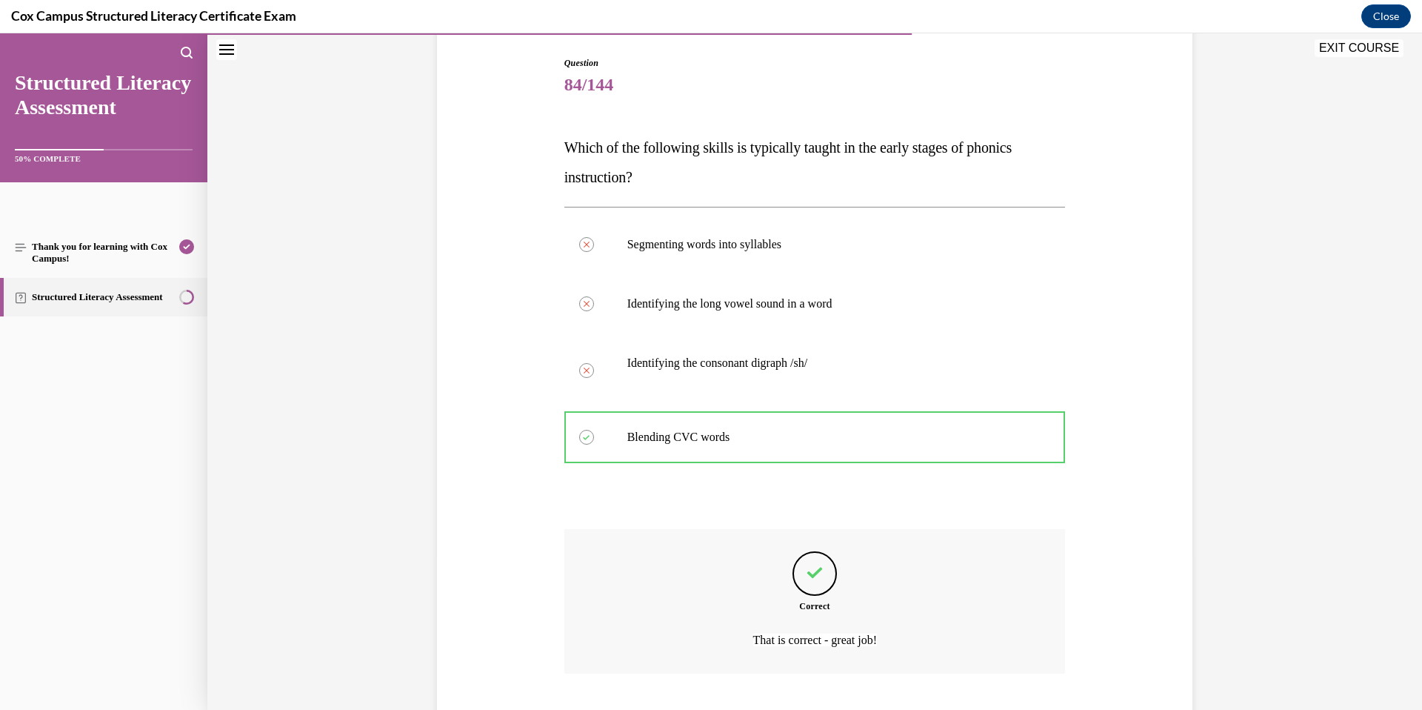
scroll to position [242, 0]
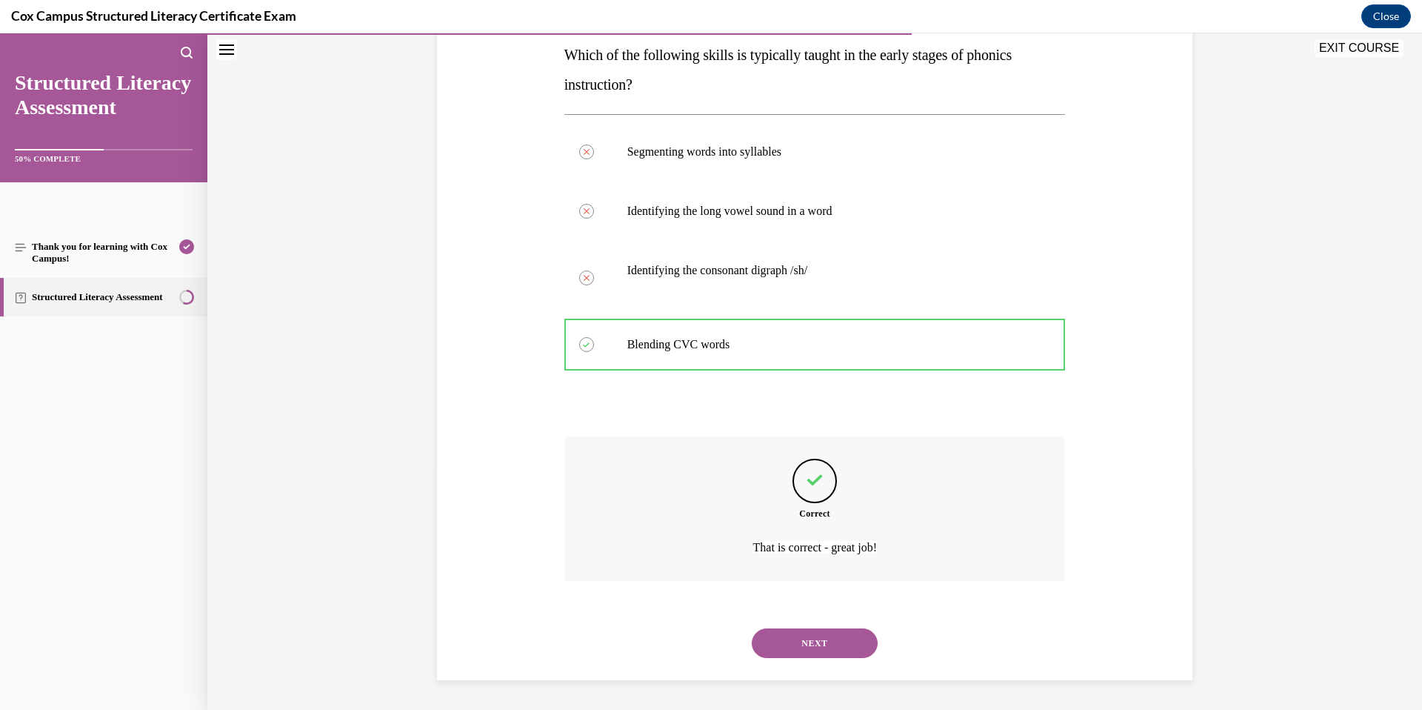
click at [829, 590] on button "NEXT" at bounding box center [815, 643] width 126 height 30
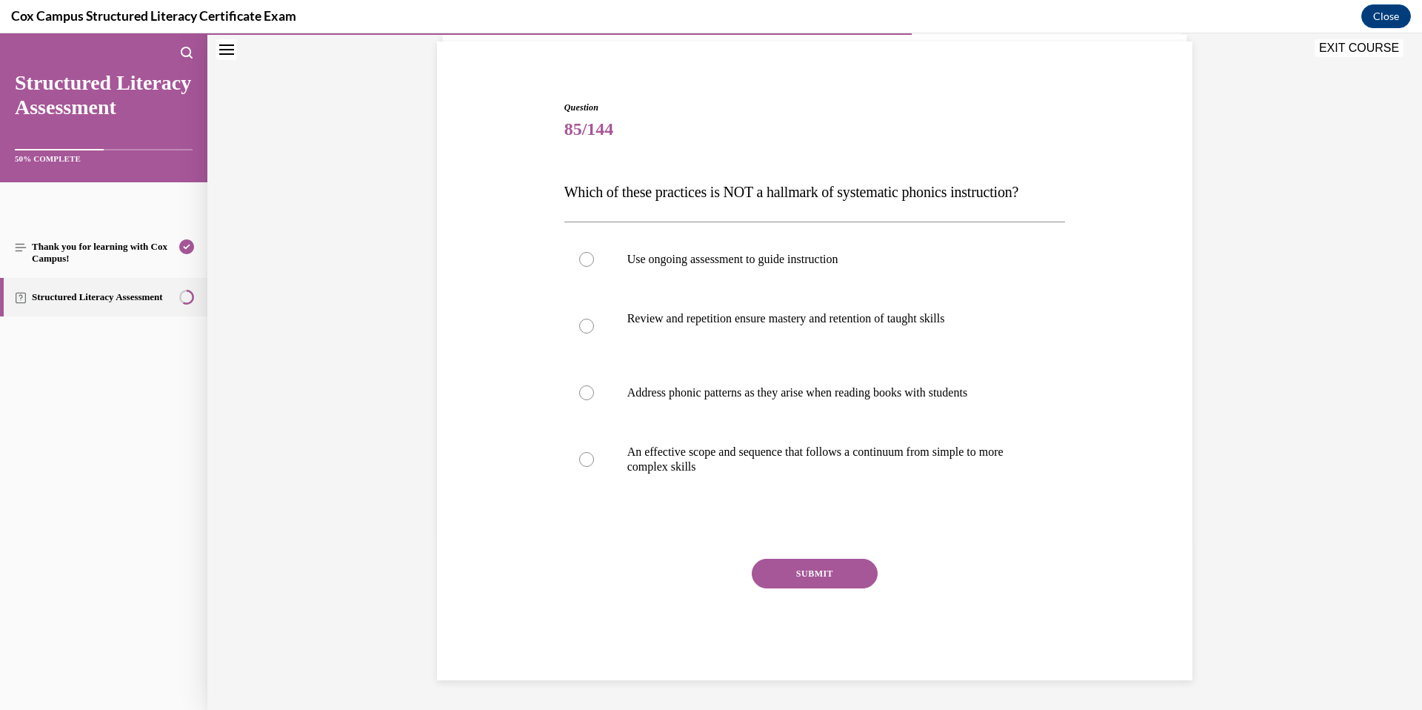
scroll to position [135, 0]
click at [952, 380] on label "Address phonic patterns as they arise when reading books with students" at bounding box center [814, 392] width 501 height 59
click at [594, 385] on input "Address phonic patterns as they arise when reading books with students" at bounding box center [586, 392] width 15 height 15
radio input "true"
click at [839, 567] on button "SUBMIT" at bounding box center [815, 573] width 126 height 30
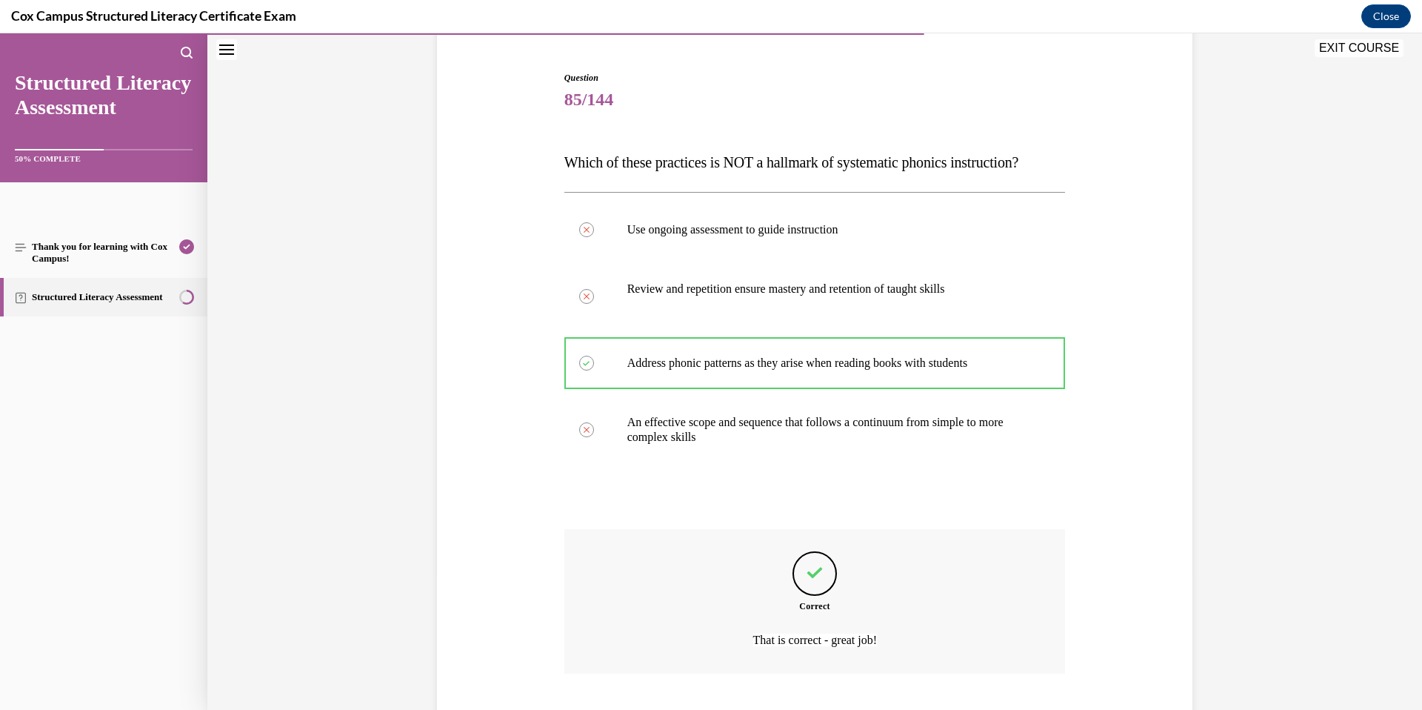
scroll to position [257, 0]
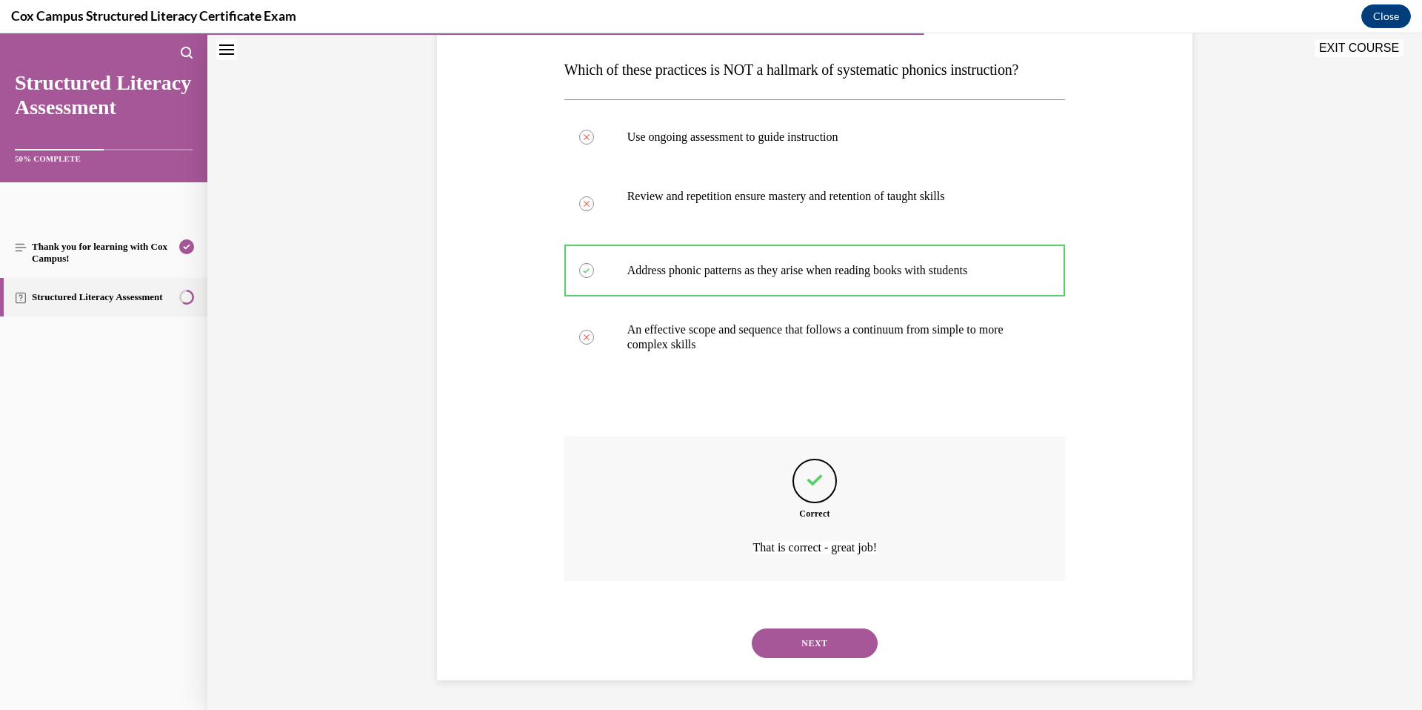
click at [836, 590] on button "NEXT" at bounding box center [815, 643] width 126 height 30
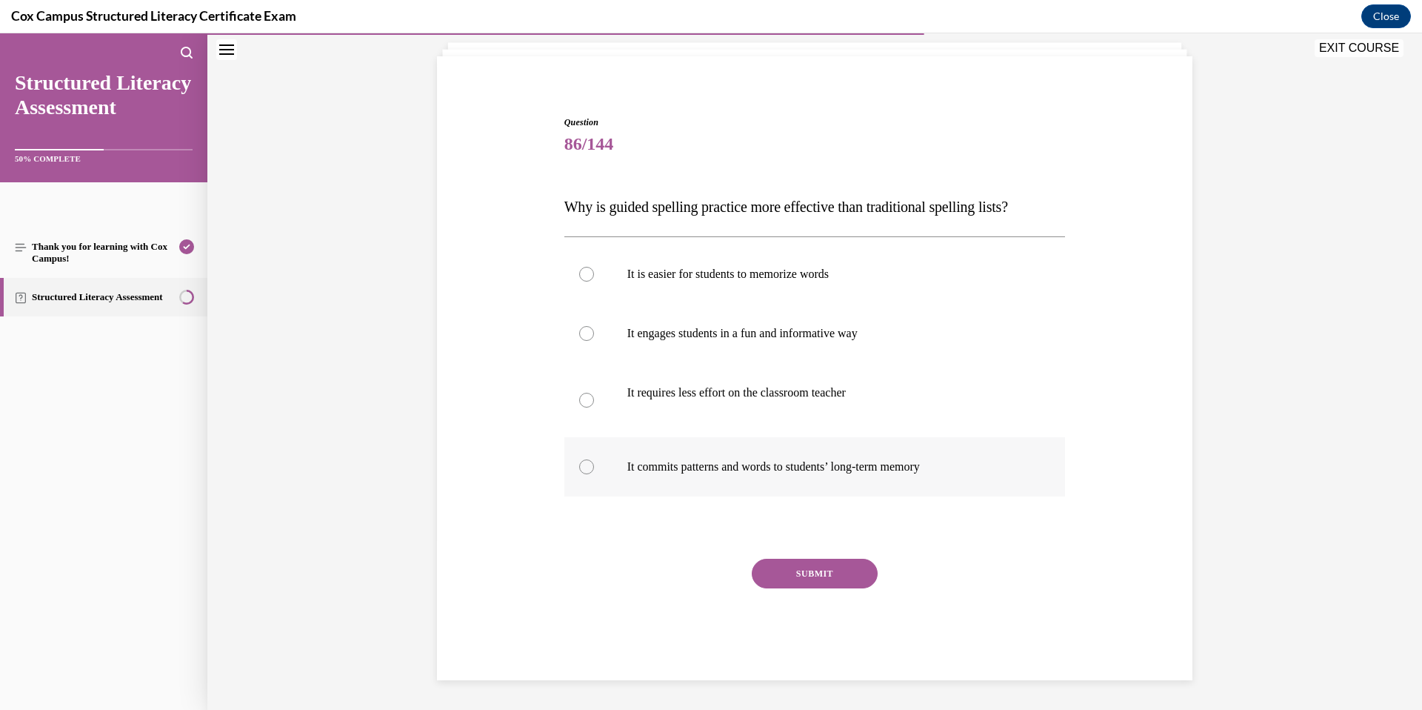
click at [837, 467] on p "It commits patterns and words to students’ long-term memory" at bounding box center [827, 466] width 401 height 15
click at [594, 467] on input "It commits patterns and words to students’ long-term memory" at bounding box center [586, 466] width 15 height 15
radio input "true"
click at [827, 577] on button "SUBMIT" at bounding box center [815, 573] width 126 height 30
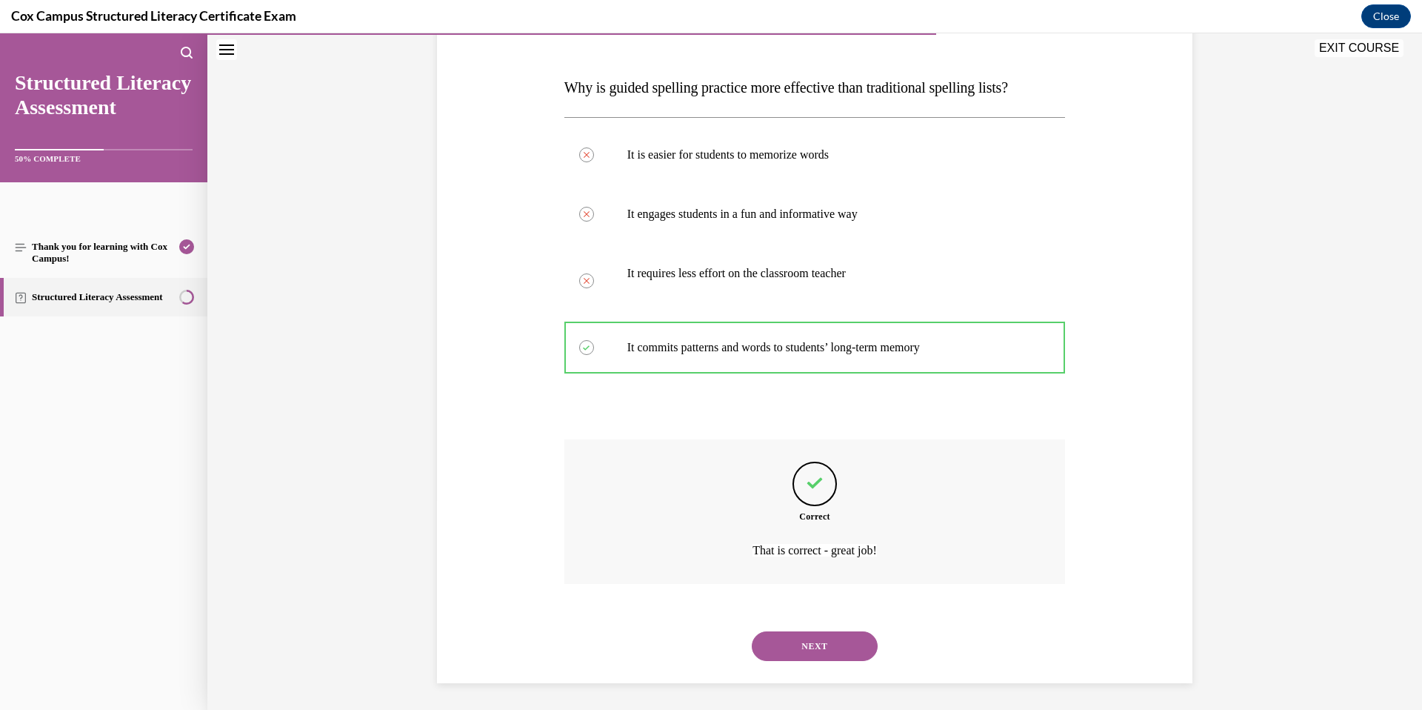
scroll to position [213, 0]
click at [829, 590] on button "NEXT" at bounding box center [815, 643] width 126 height 30
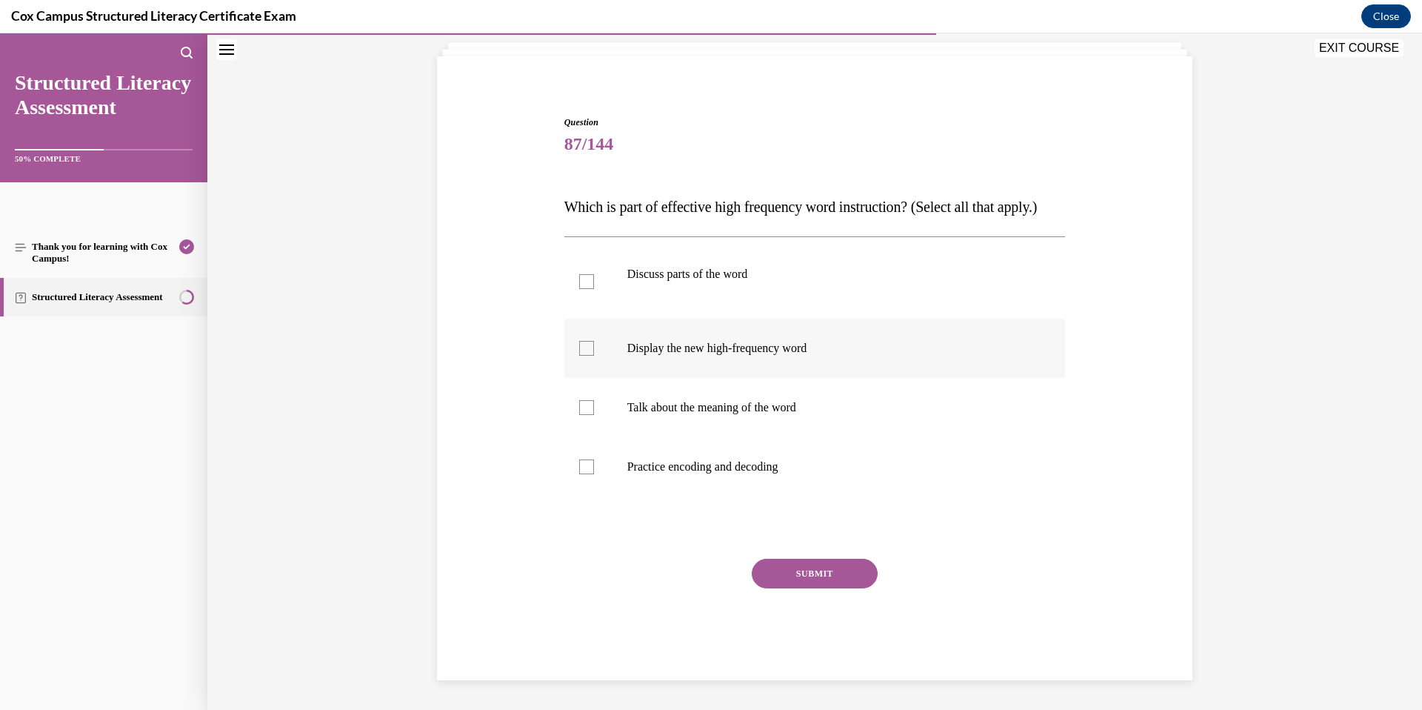
click at [887, 360] on label "Display the new high-frequency word" at bounding box center [814, 347] width 501 height 59
click at [594, 355] on input "Display the new high-frequency word" at bounding box center [586, 348] width 15 height 15
checkbox input "true"
click at [714, 269] on p "Discuss parts of the word" at bounding box center [827, 274] width 401 height 15
click at [594, 274] on input "Discuss parts of the word" at bounding box center [586, 281] width 15 height 15
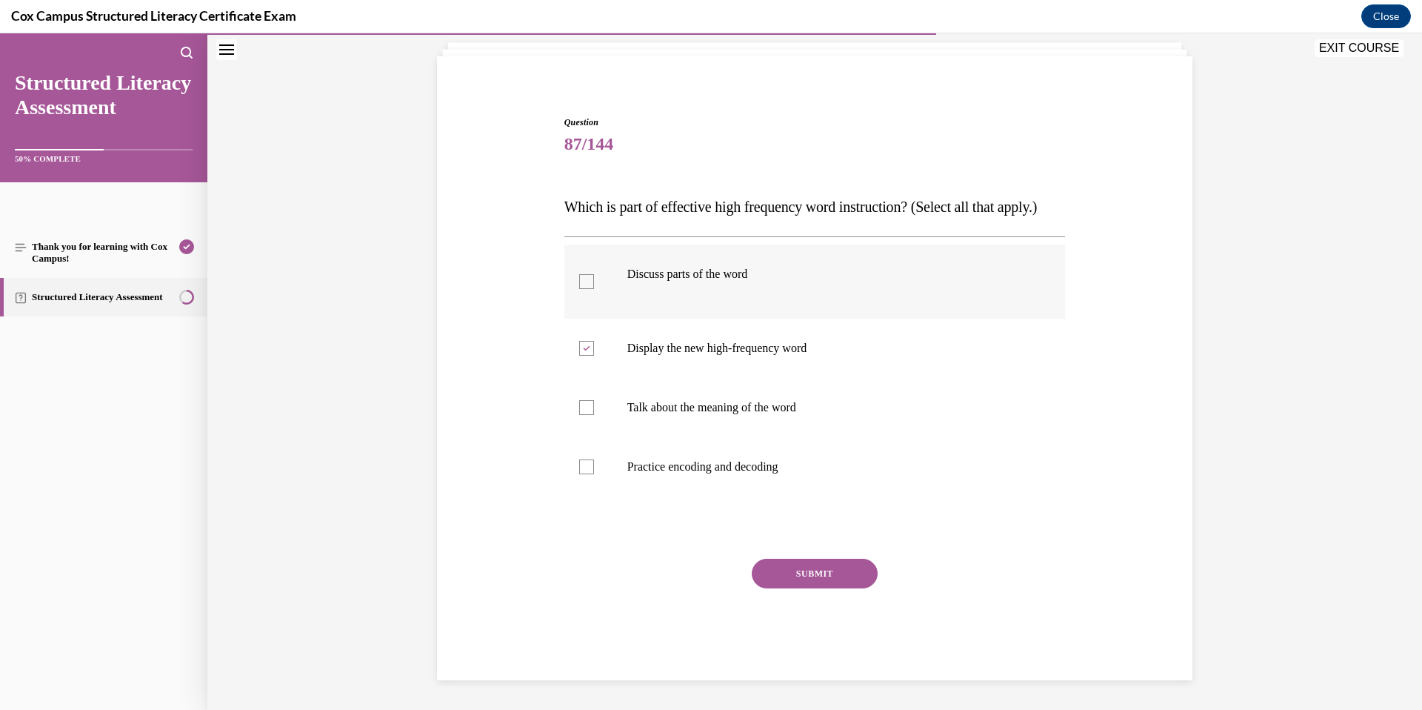
checkbox input "true"
click at [727, 412] on p "Talk about the meaning of the word" at bounding box center [827, 407] width 401 height 15
click at [594, 412] on input "Talk about the meaning of the word" at bounding box center [586, 407] width 15 height 15
click at [761, 416] on label "Talk about the meaning of the word" at bounding box center [814, 407] width 501 height 59
click at [594, 415] on input "Talk about the meaning of the word" at bounding box center [586, 407] width 15 height 15
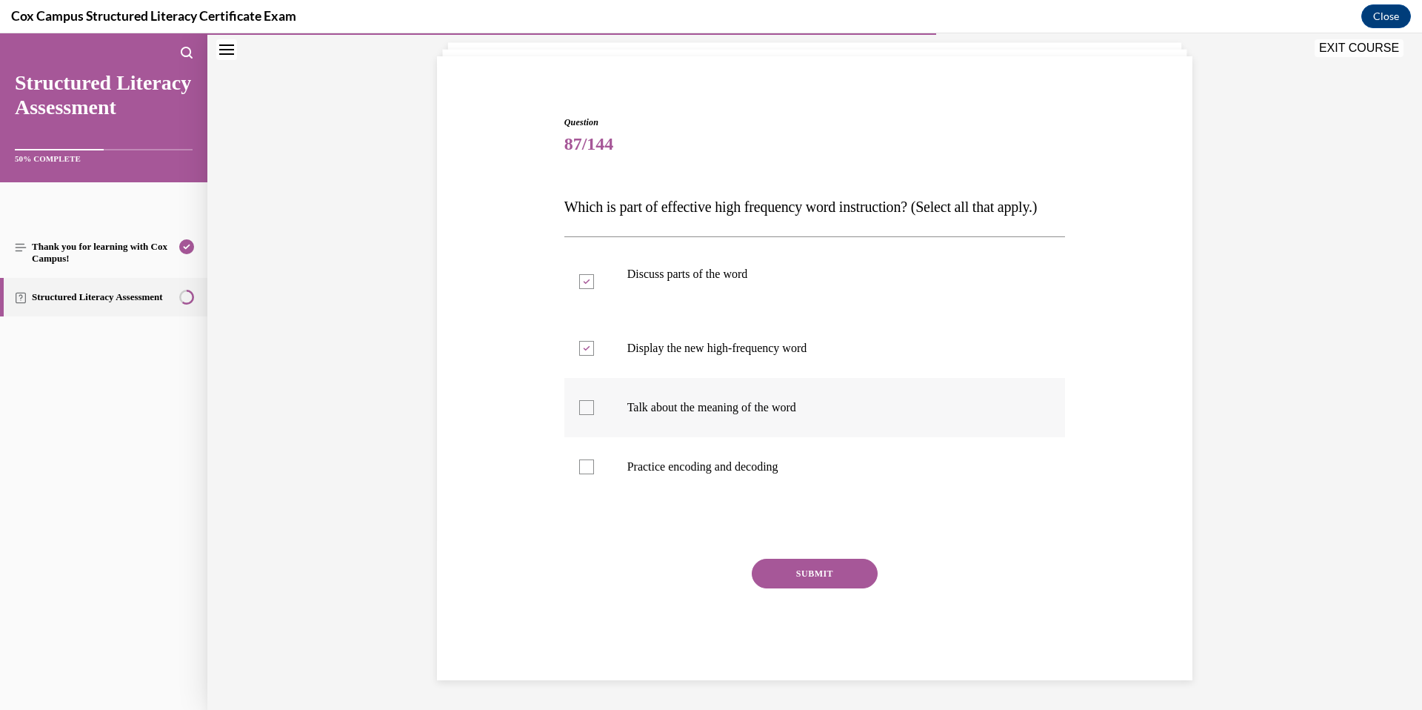
click at [761, 416] on label "Talk about the meaning of the word" at bounding box center [814, 407] width 501 height 59
click at [594, 415] on input "Talk about the meaning of the word" at bounding box center [586, 407] width 15 height 15
checkbox input "true"
click at [778, 471] on p "Practice encoding and decoding" at bounding box center [827, 466] width 401 height 15
click at [594, 471] on input "Practice encoding and decoding" at bounding box center [586, 466] width 15 height 15
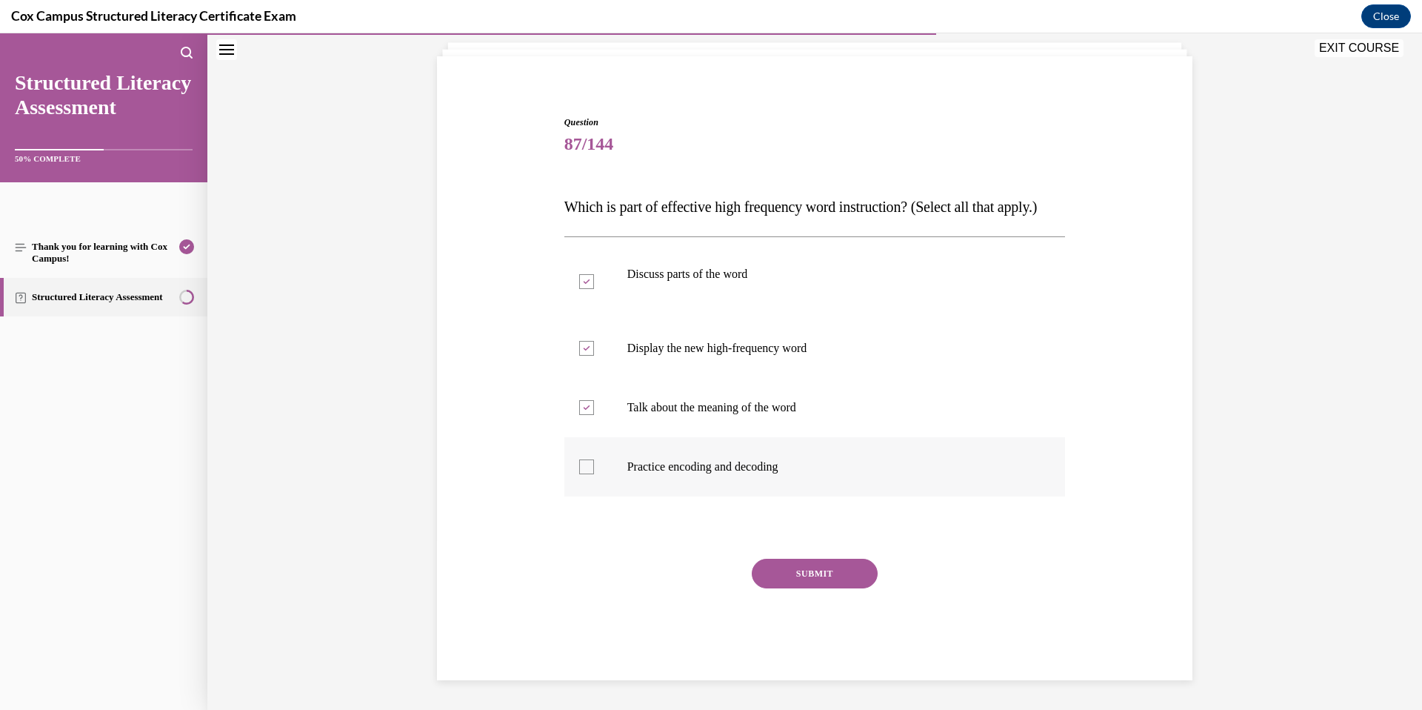
checkbox input "true"
click at [826, 573] on button "SUBMIT" at bounding box center [815, 573] width 126 height 30
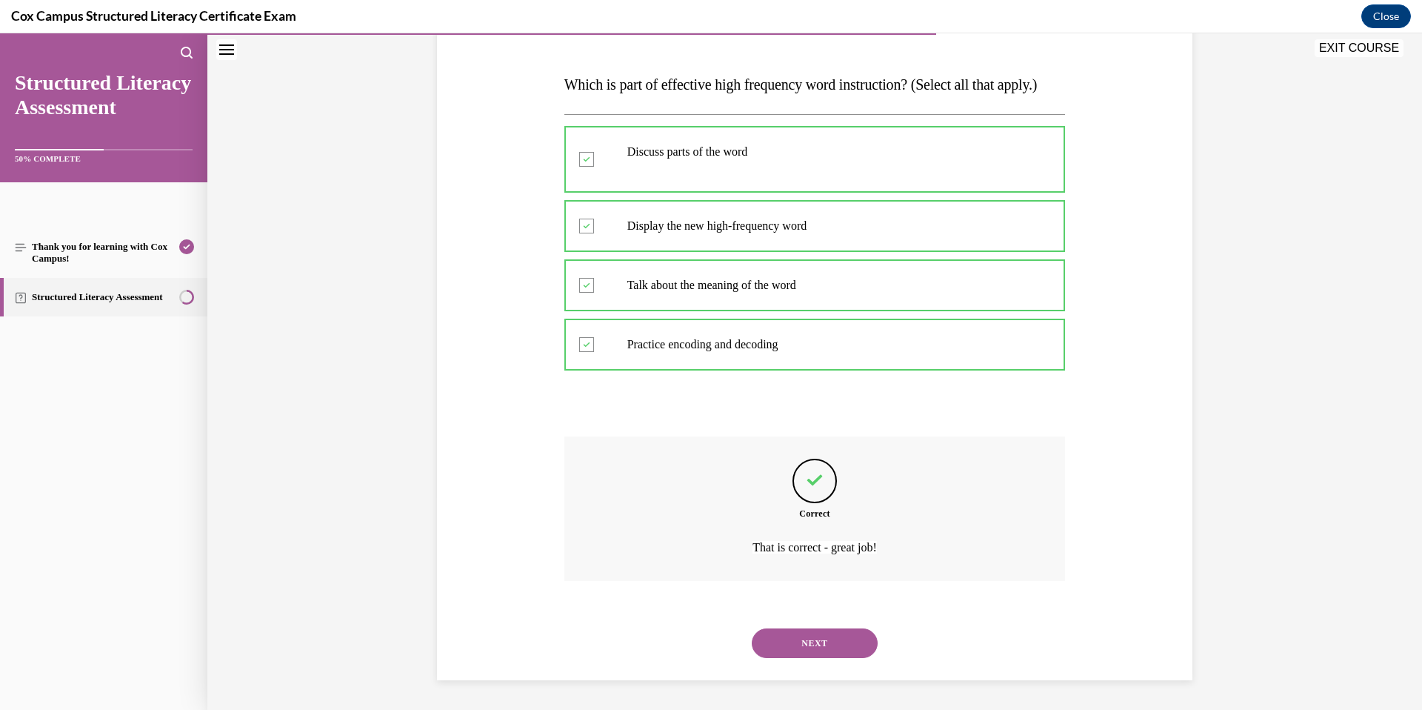
scroll to position [242, 0]
click at [836, 590] on button "NEXT" at bounding box center [815, 643] width 126 height 30
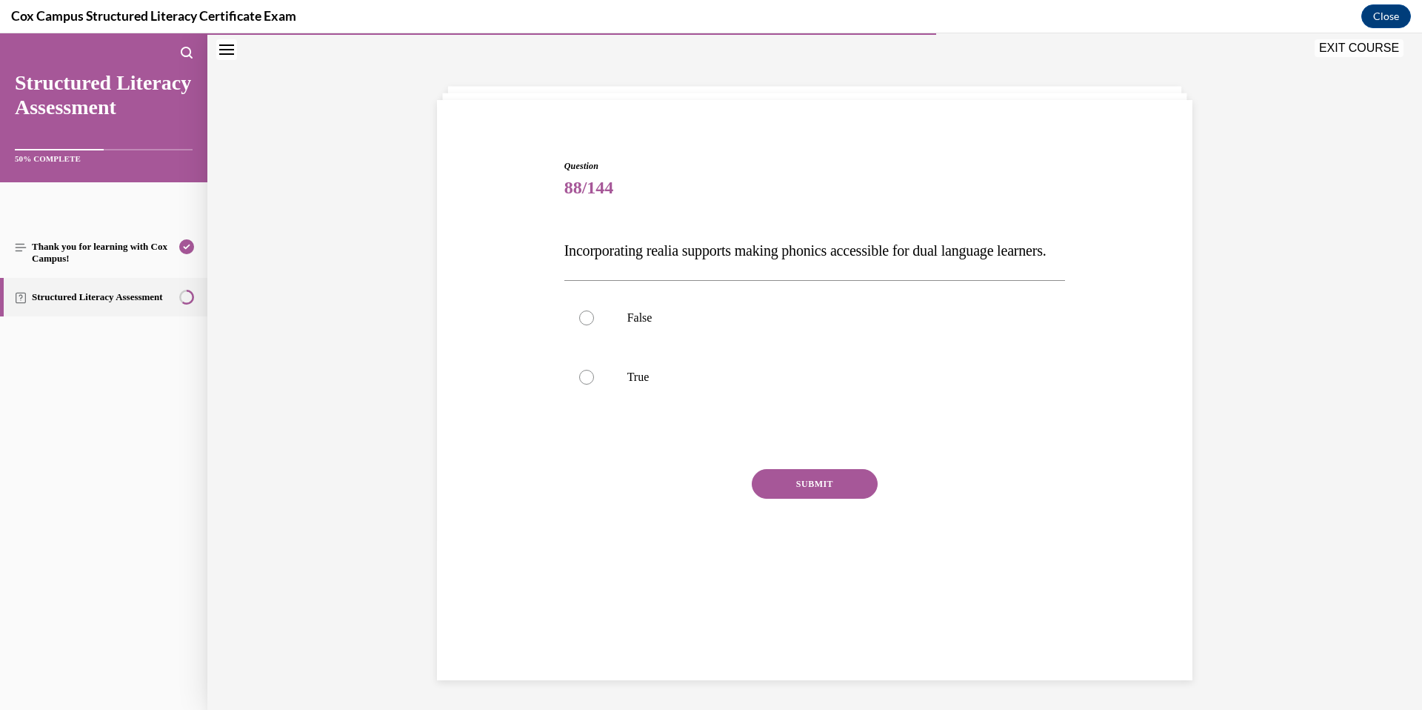
scroll to position [47, 0]
click at [775, 384] on p "True" at bounding box center [827, 377] width 401 height 15
click at [594, 384] on input "True" at bounding box center [586, 377] width 15 height 15
radio input "true"
click at [815, 498] on button "SUBMIT" at bounding box center [815, 484] width 126 height 30
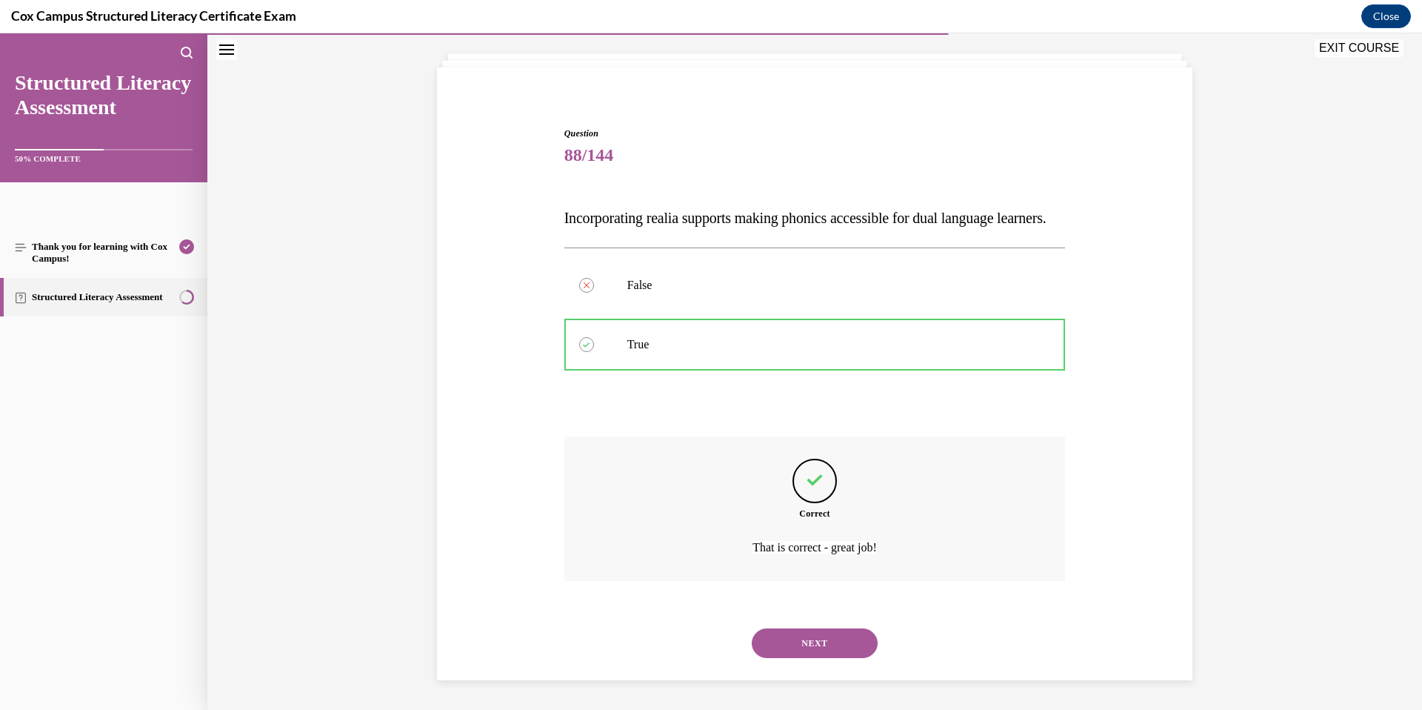
scroll to position [109, 0]
click at [837, 590] on button "NEXT" at bounding box center [815, 643] width 126 height 30
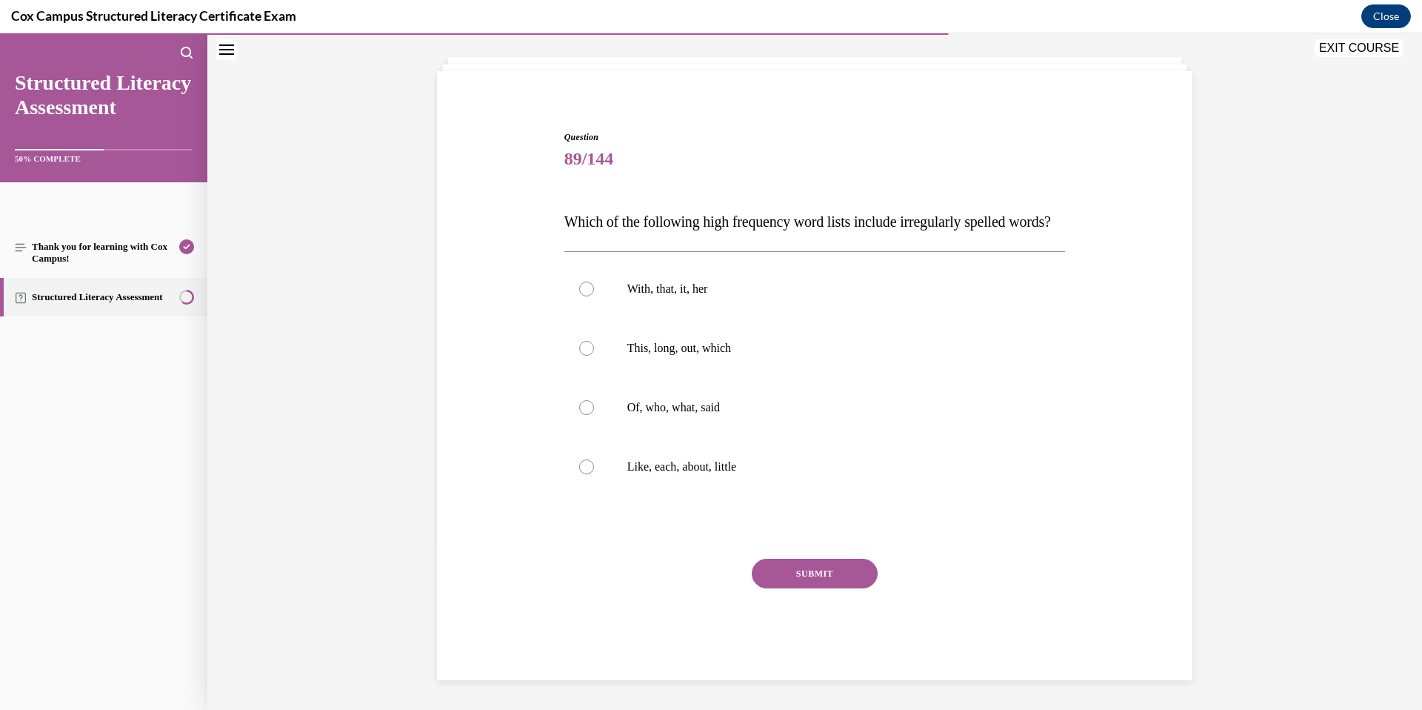
scroll to position [73, 0]
click at [895, 417] on p "Of, who, what, said" at bounding box center [827, 409] width 401 height 15
click at [594, 417] on input "Of, who, what, said" at bounding box center [586, 409] width 15 height 15
radio input "true"
click at [837, 590] on button "SUBMIT" at bounding box center [815, 576] width 126 height 30
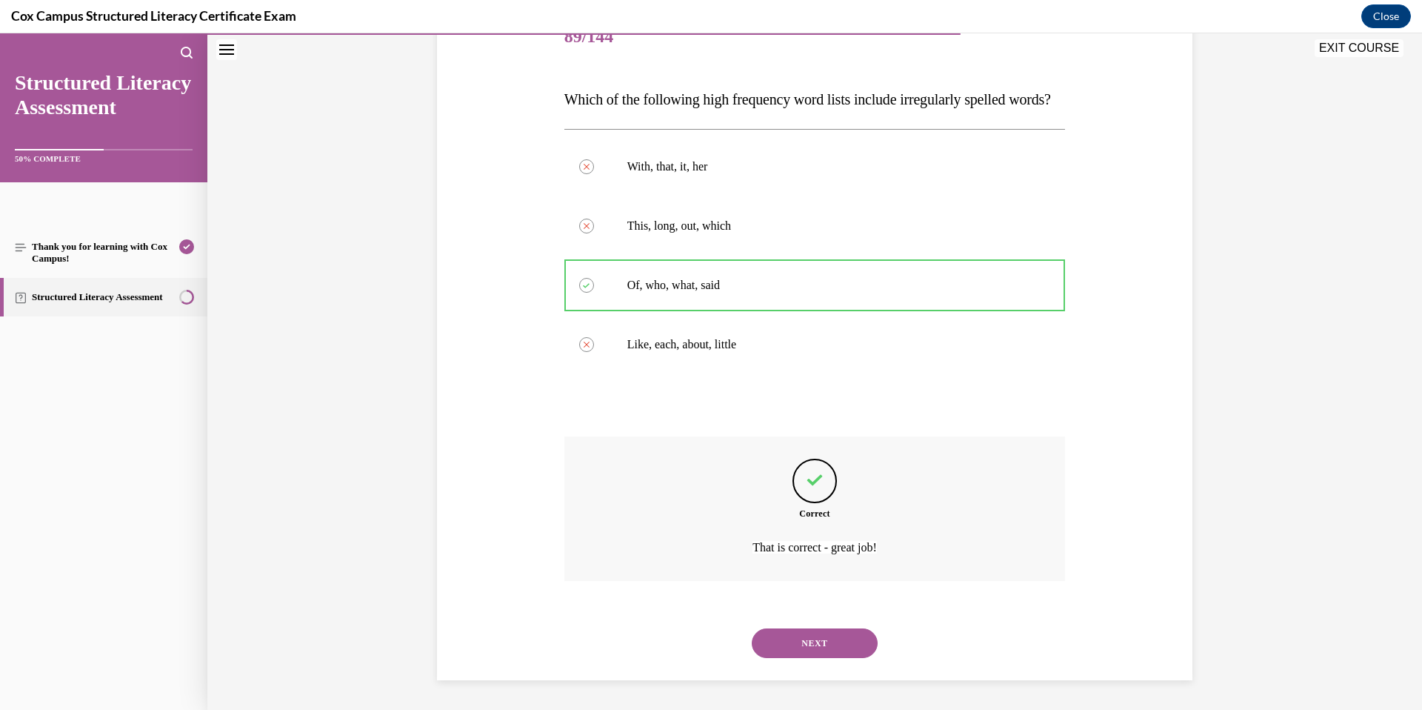
click at [837, 590] on button "NEXT" at bounding box center [815, 643] width 126 height 30
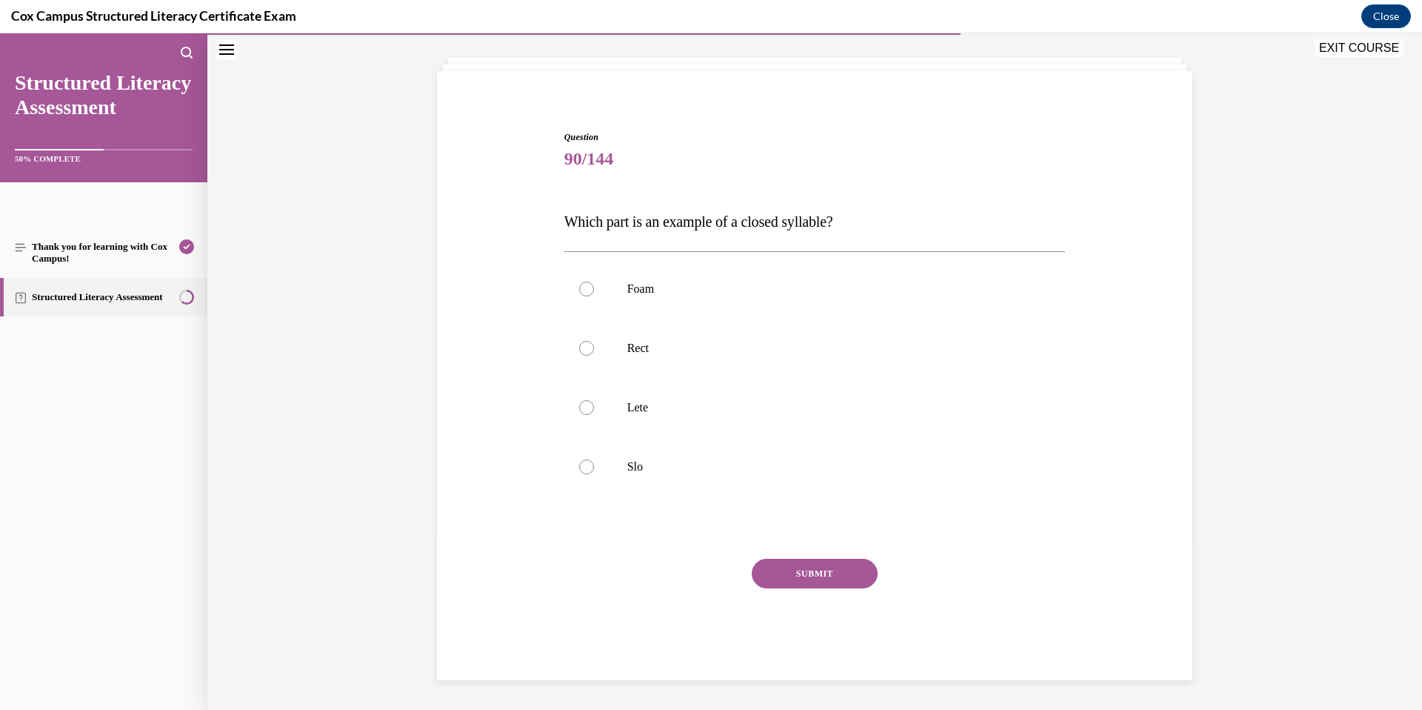
scroll to position [76, 0]
click at [787, 346] on p "Rect" at bounding box center [827, 348] width 401 height 15
click at [594, 346] on input "Rect" at bounding box center [586, 348] width 15 height 15
radio input "true"
click at [851, 579] on button "SUBMIT" at bounding box center [815, 573] width 126 height 30
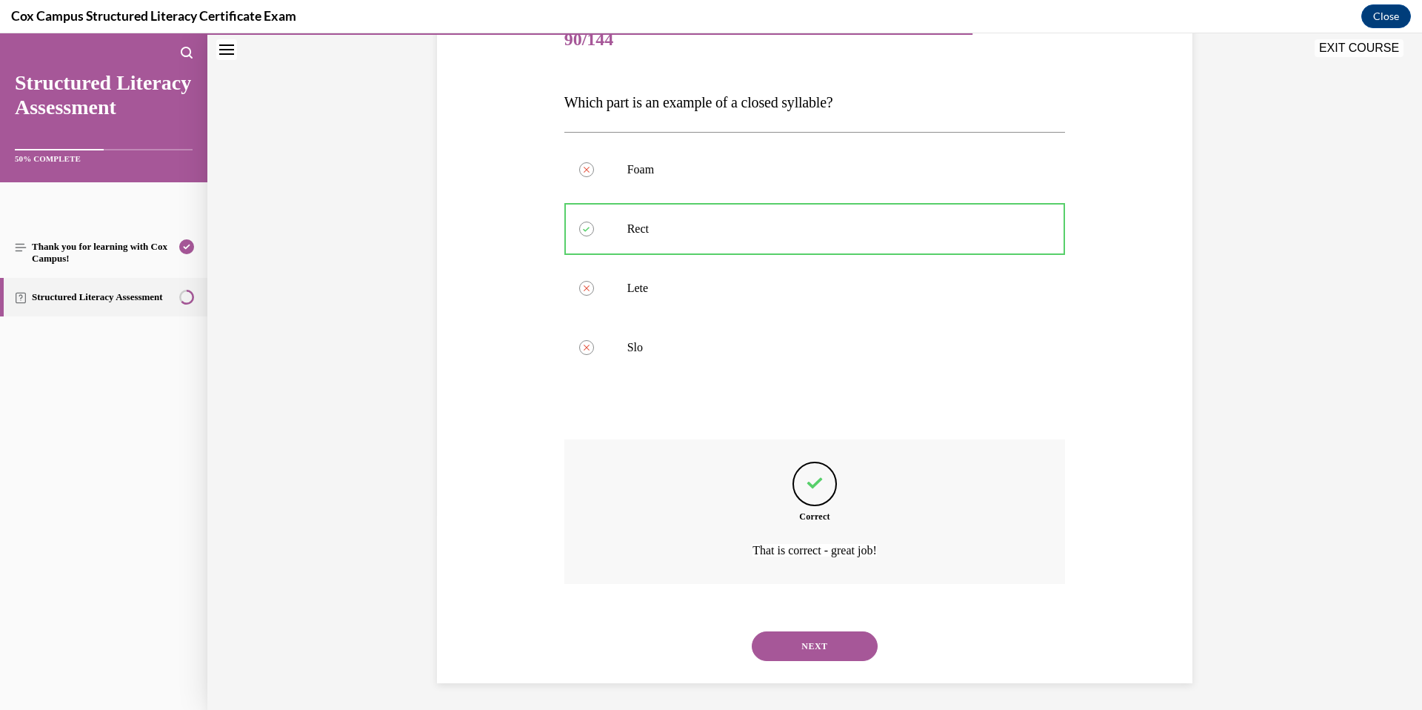
scroll to position [198, 0]
click at [848, 590] on button "NEXT" at bounding box center [815, 643] width 126 height 30
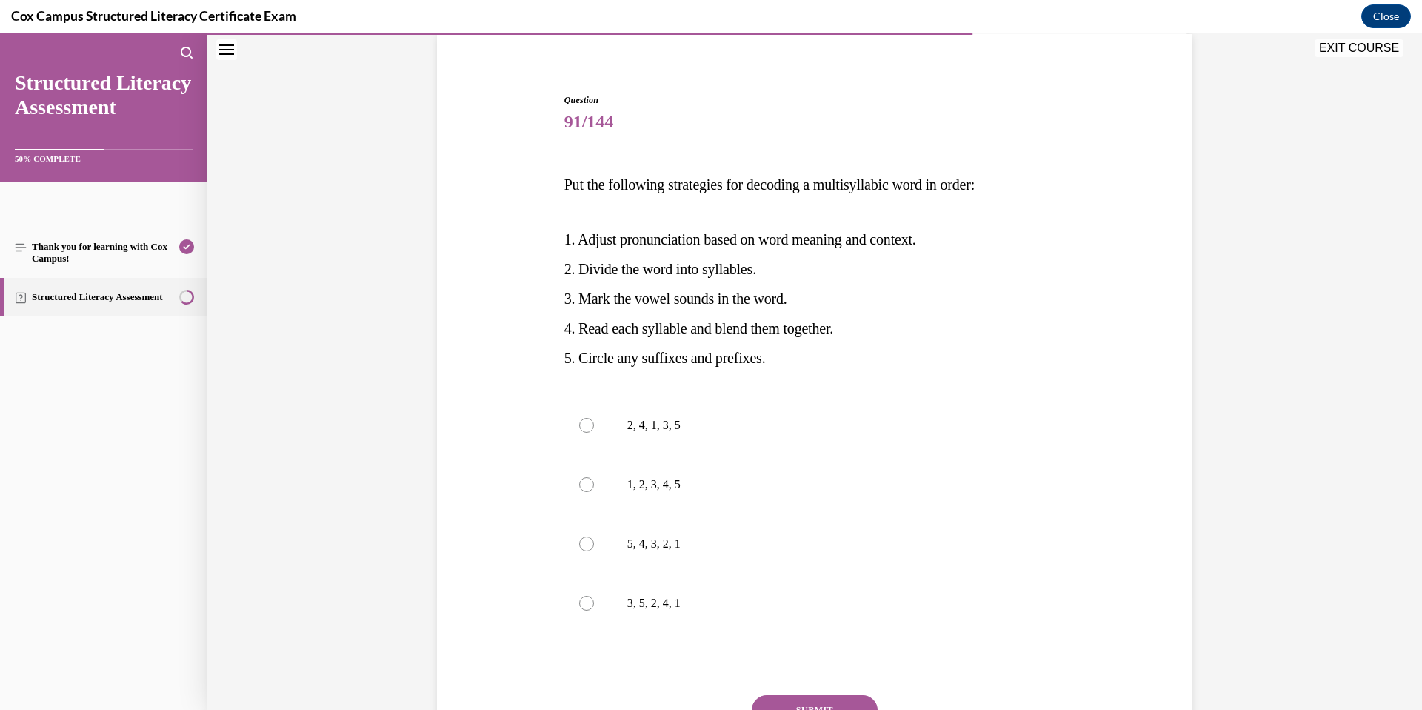
scroll to position [117, 0]
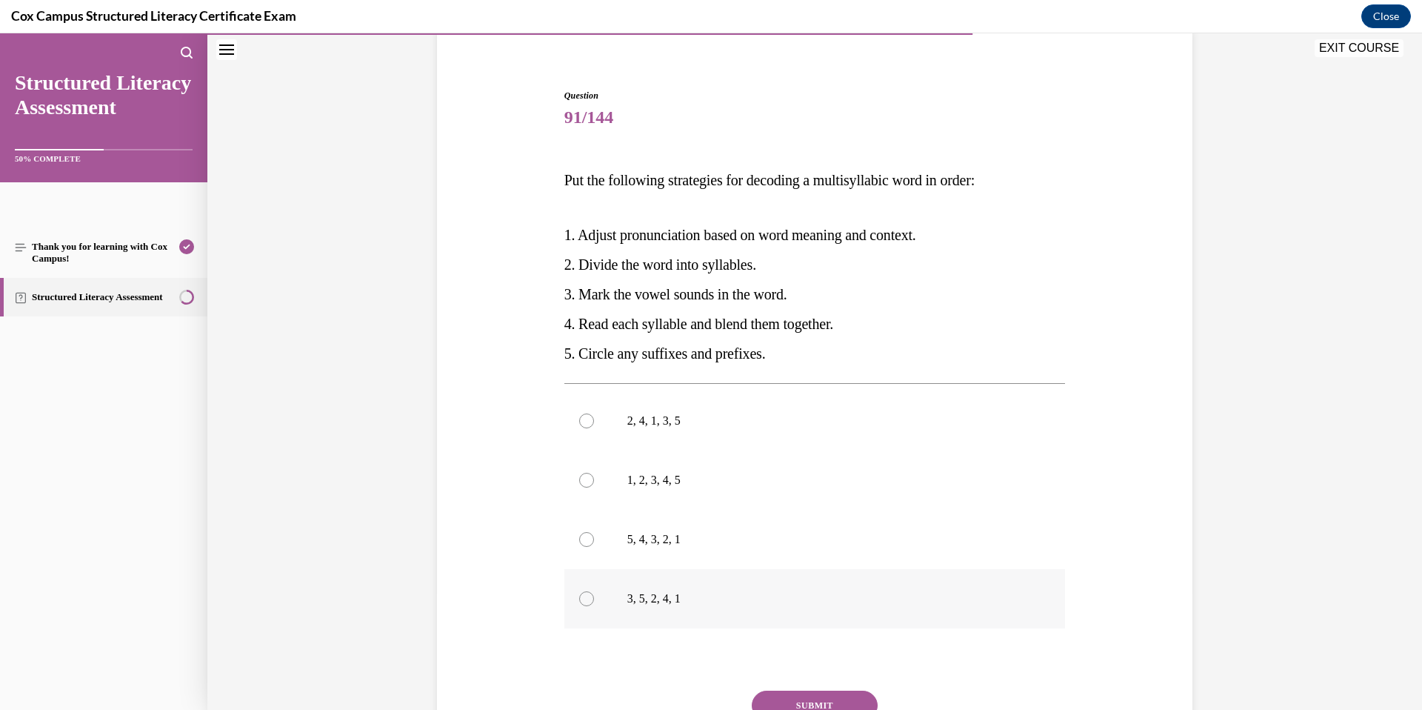
click at [781, 590] on label "3, 5, 2, 4, 1" at bounding box center [814, 598] width 501 height 59
click at [594, 590] on input "3, 5, 2, 4, 1" at bounding box center [586, 598] width 15 height 15
radio input "true"
click at [807, 590] on button "SUBMIT" at bounding box center [815, 705] width 126 height 30
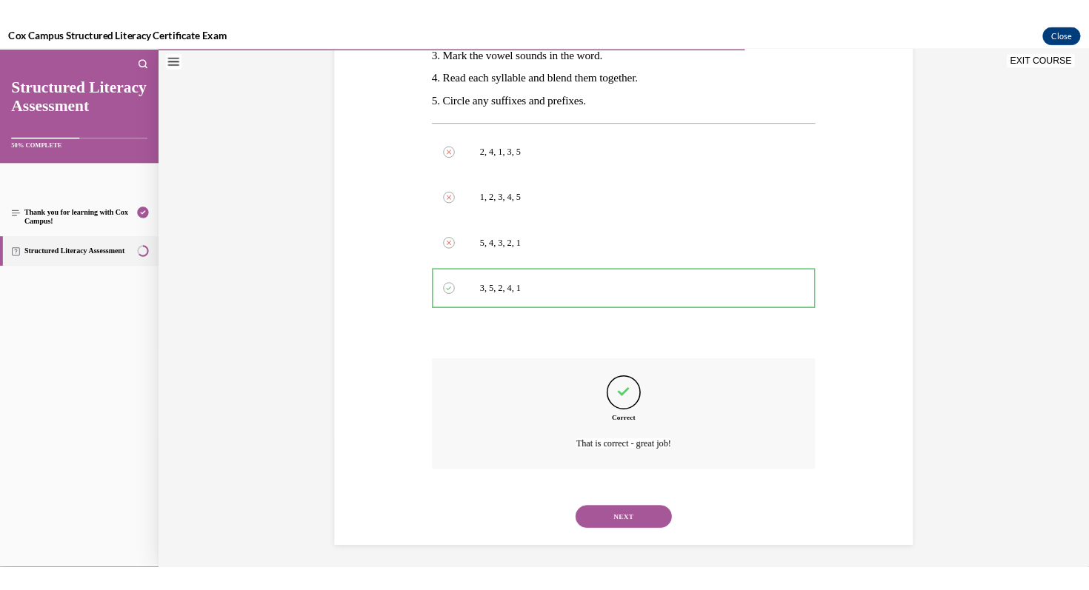
scroll to position [371, 0]
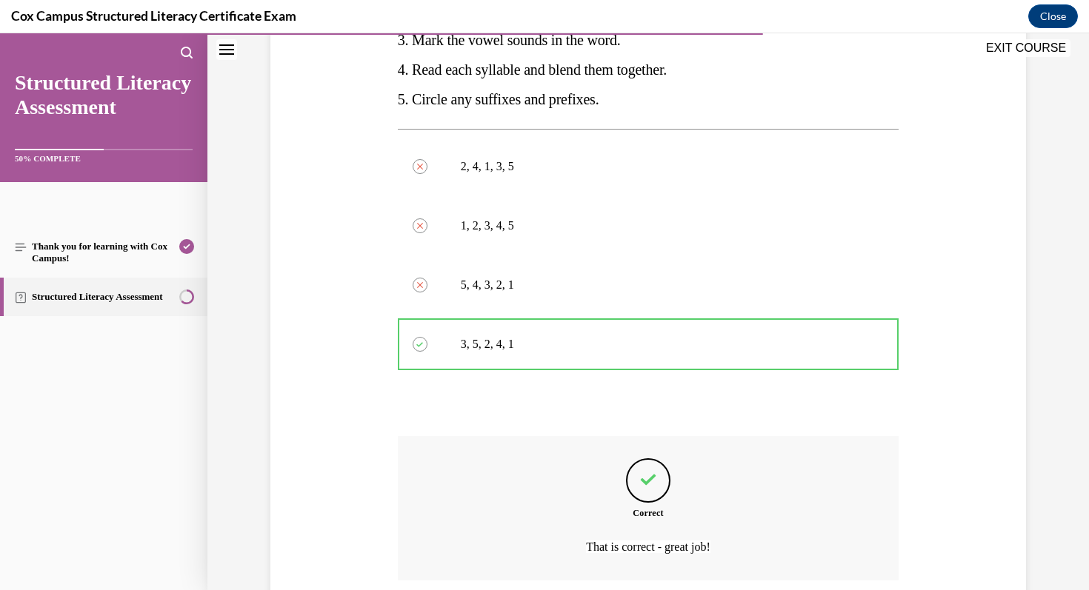
click at [1072, 441] on div "Question 91/144 Put the following strategies for decoding a multisyllabic word …" at bounding box center [647, 209] width 881 height 1001
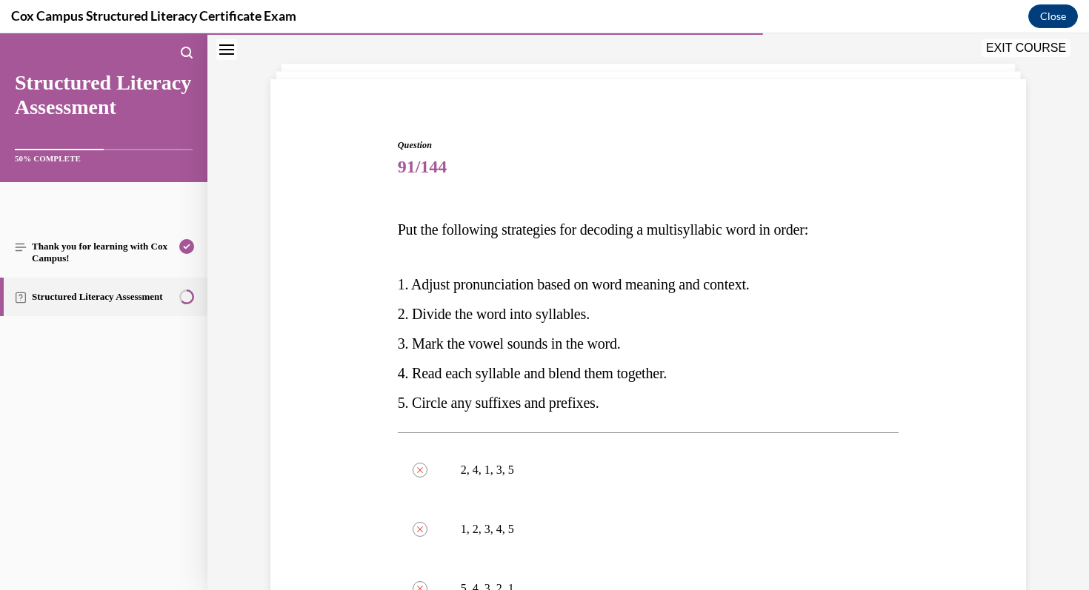
scroll to position [490, 0]
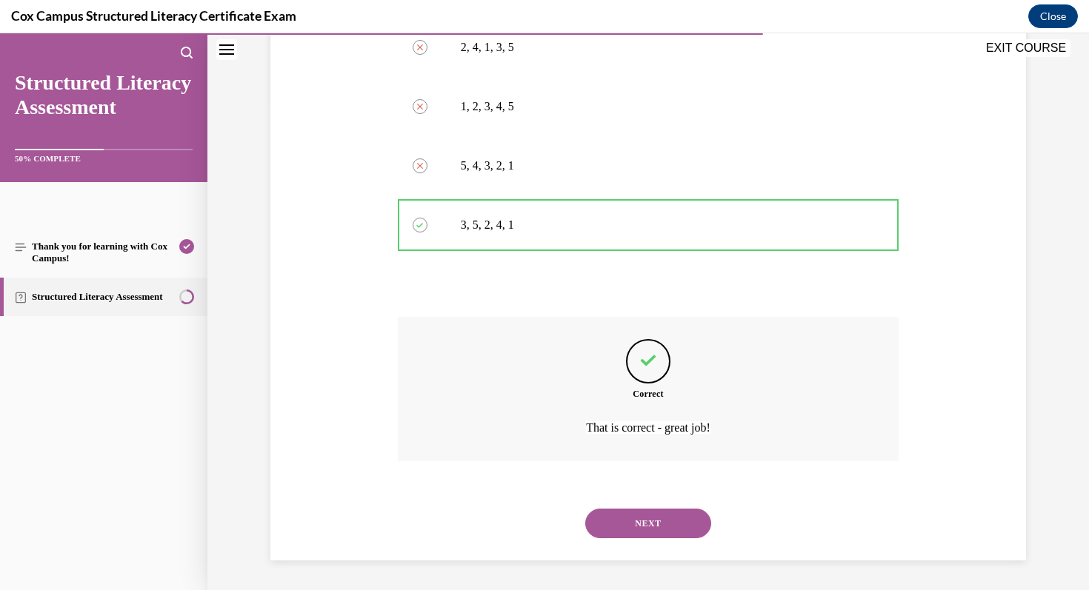
click at [668, 527] on button "NEXT" at bounding box center [648, 524] width 126 height 30
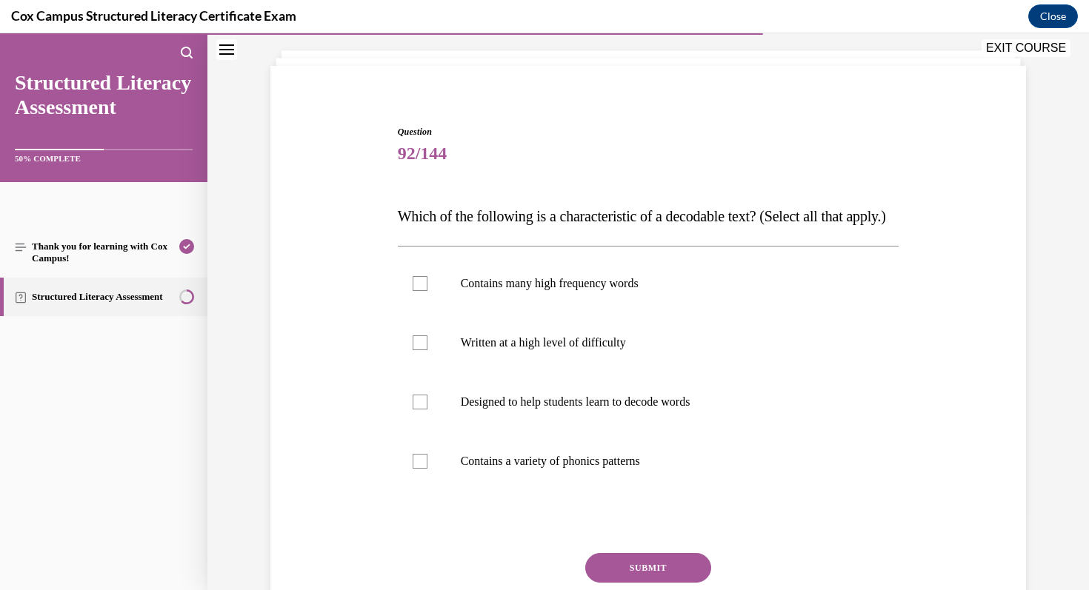
scroll to position [82, 0]
click at [630, 312] on label "Contains many high frequency words" at bounding box center [648, 282] width 501 height 59
click at [427, 290] on input "Contains many high frequency words" at bounding box center [420, 282] width 15 height 15
checkbox input "true"
click at [630, 408] on p "Designed to help students learn to decode words" at bounding box center [661, 400] width 401 height 15
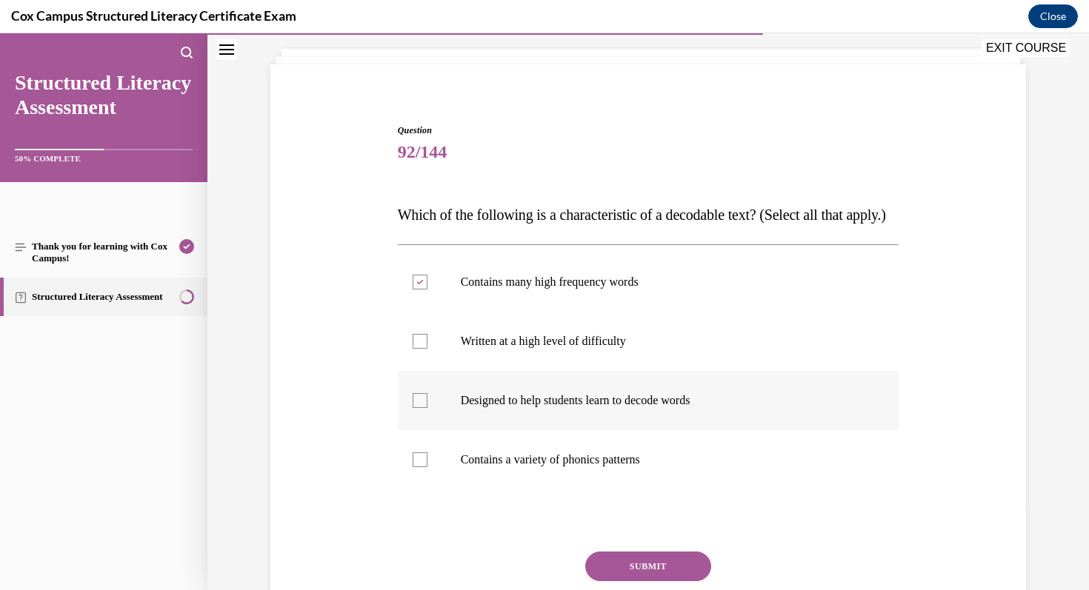
click at [427, 408] on input "Designed to help students learn to decode words" at bounding box center [420, 400] width 15 height 15
checkbox input "true"
click at [627, 467] on p "Contains a variety of phonics patterns" at bounding box center [661, 460] width 401 height 15
click at [427, 467] on input "Contains a variety of phonics patterns" at bounding box center [420, 460] width 15 height 15
checkbox input "true"
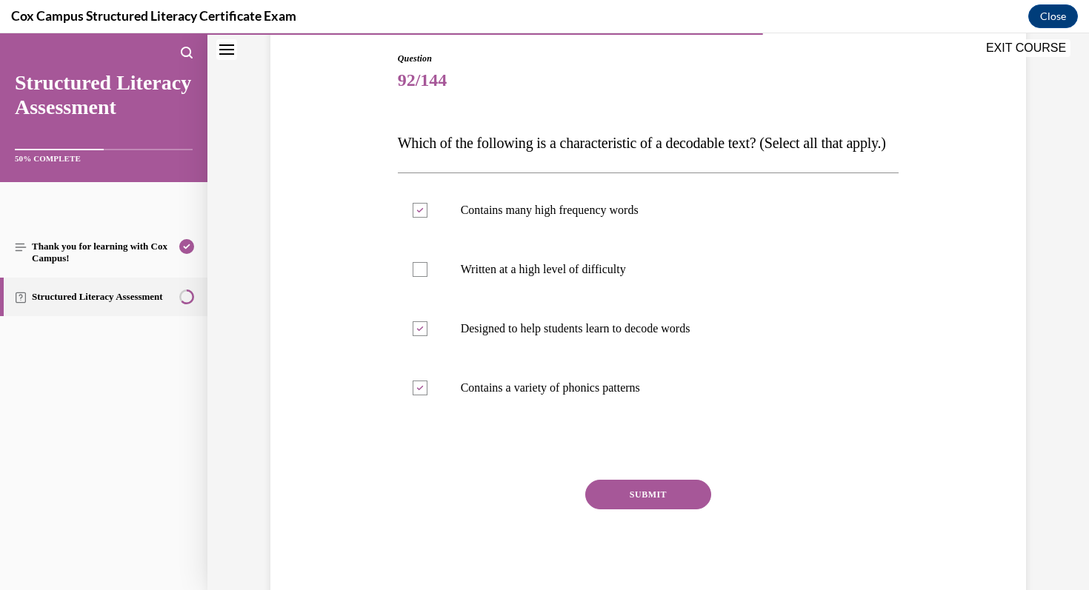
click at [639, 510] on button "SUBMIT" at bounding box center [648, 495] width 126 height 30
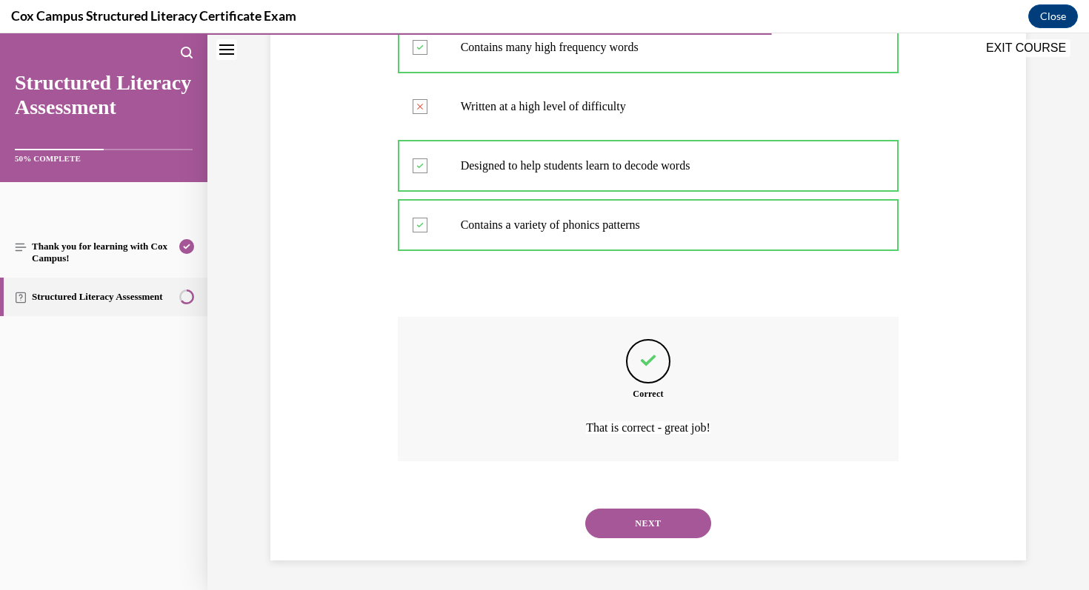
click at [644, 536] on button "NEXT" at bounding box center [648, 524] width 126 height 30
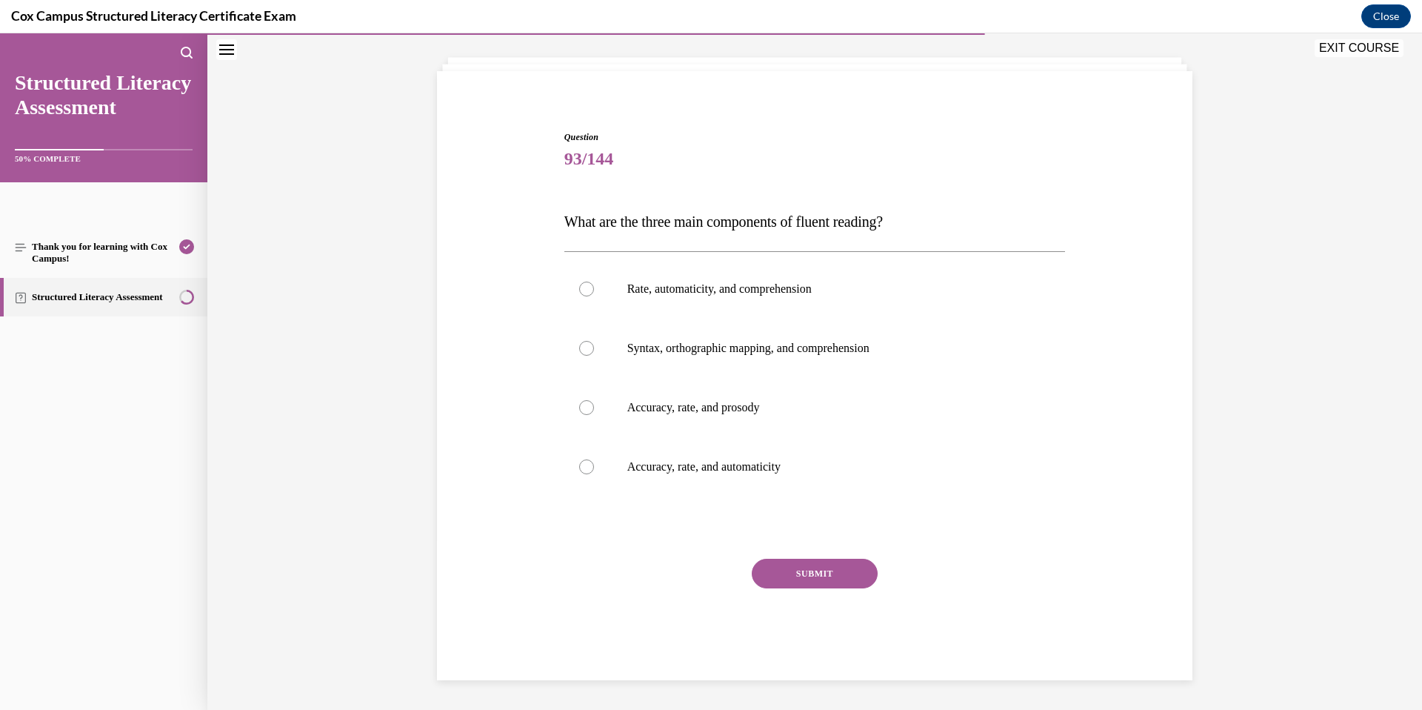
scroll to position [76, 0]
